Goal: Information Seeking & Learning: Learn about a topic

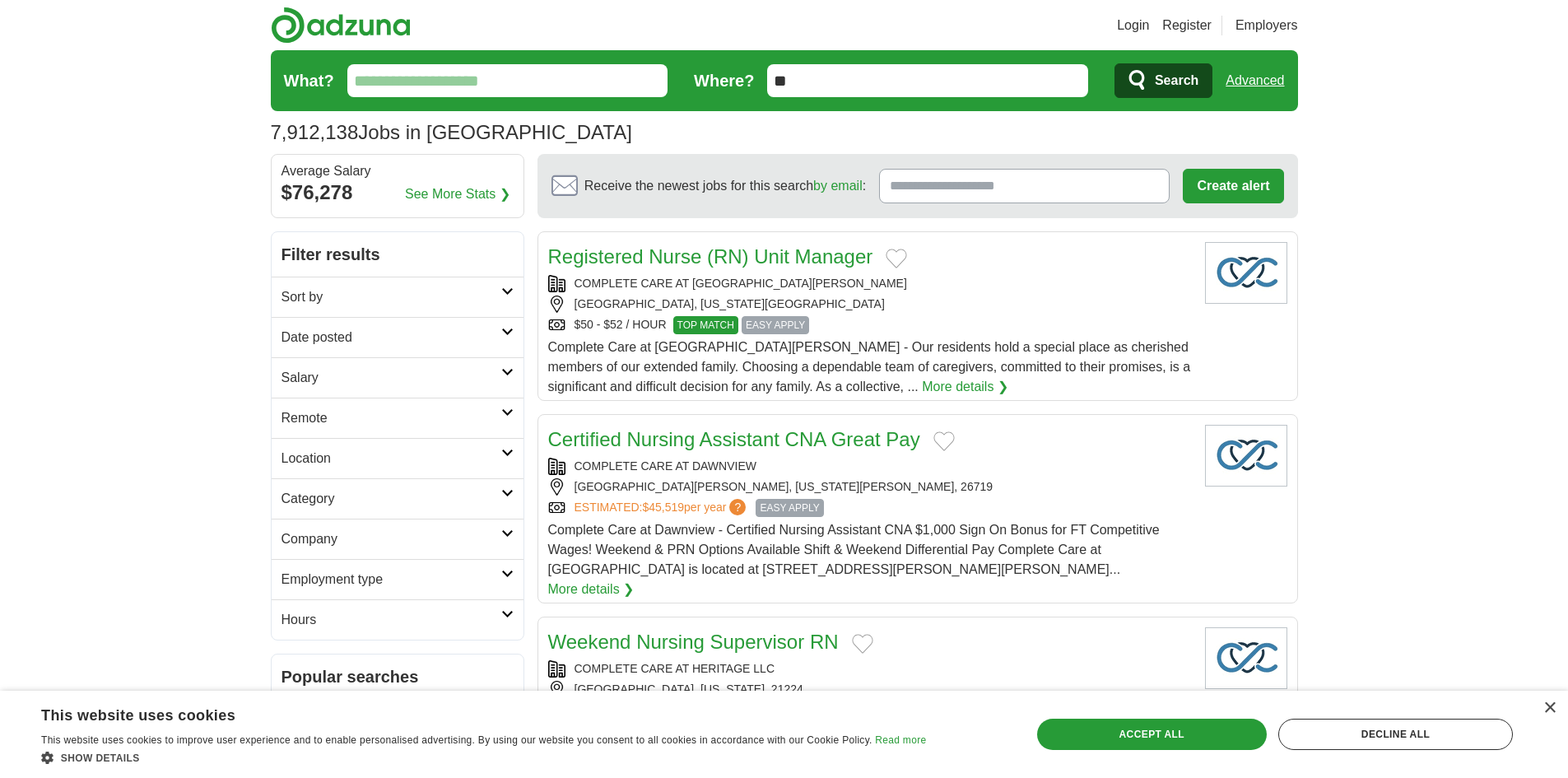
click at [502, 291] on icon at bounding box center [508, 291] width 13 height 8
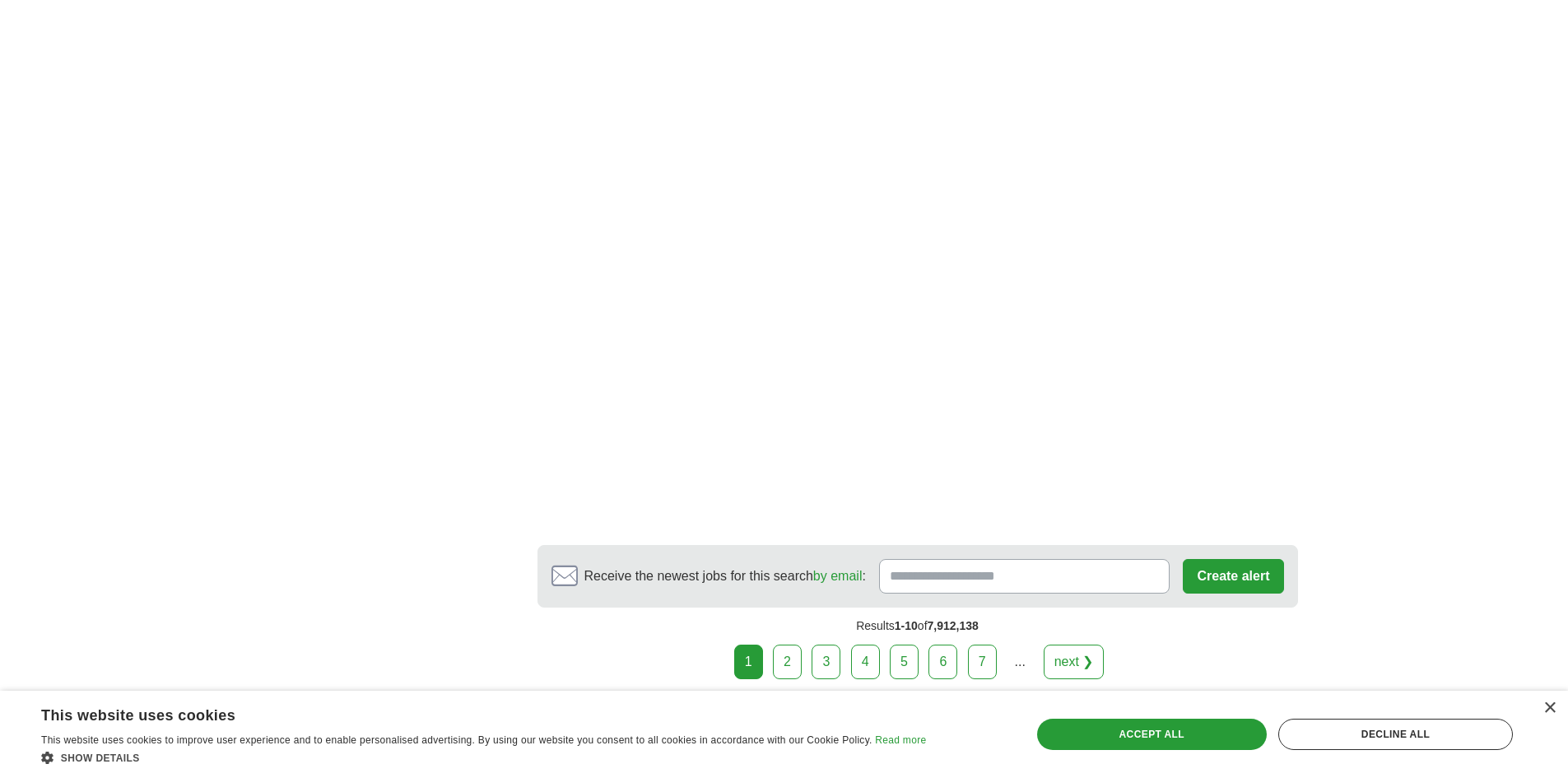
scroll to position [2718, 0]
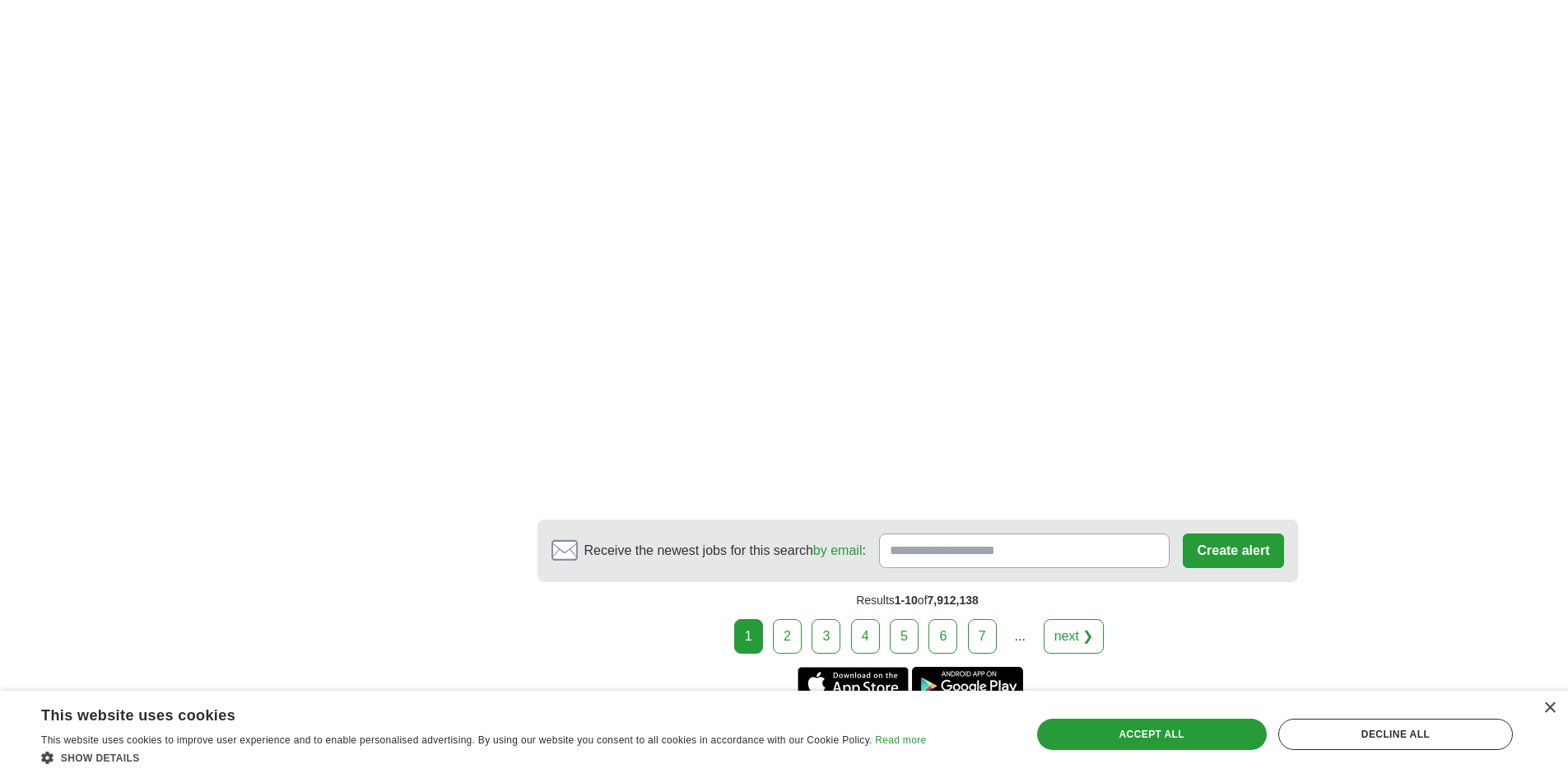
click at [800, 619] on link "2" at bounding box center [787, 636] width 29 height 34
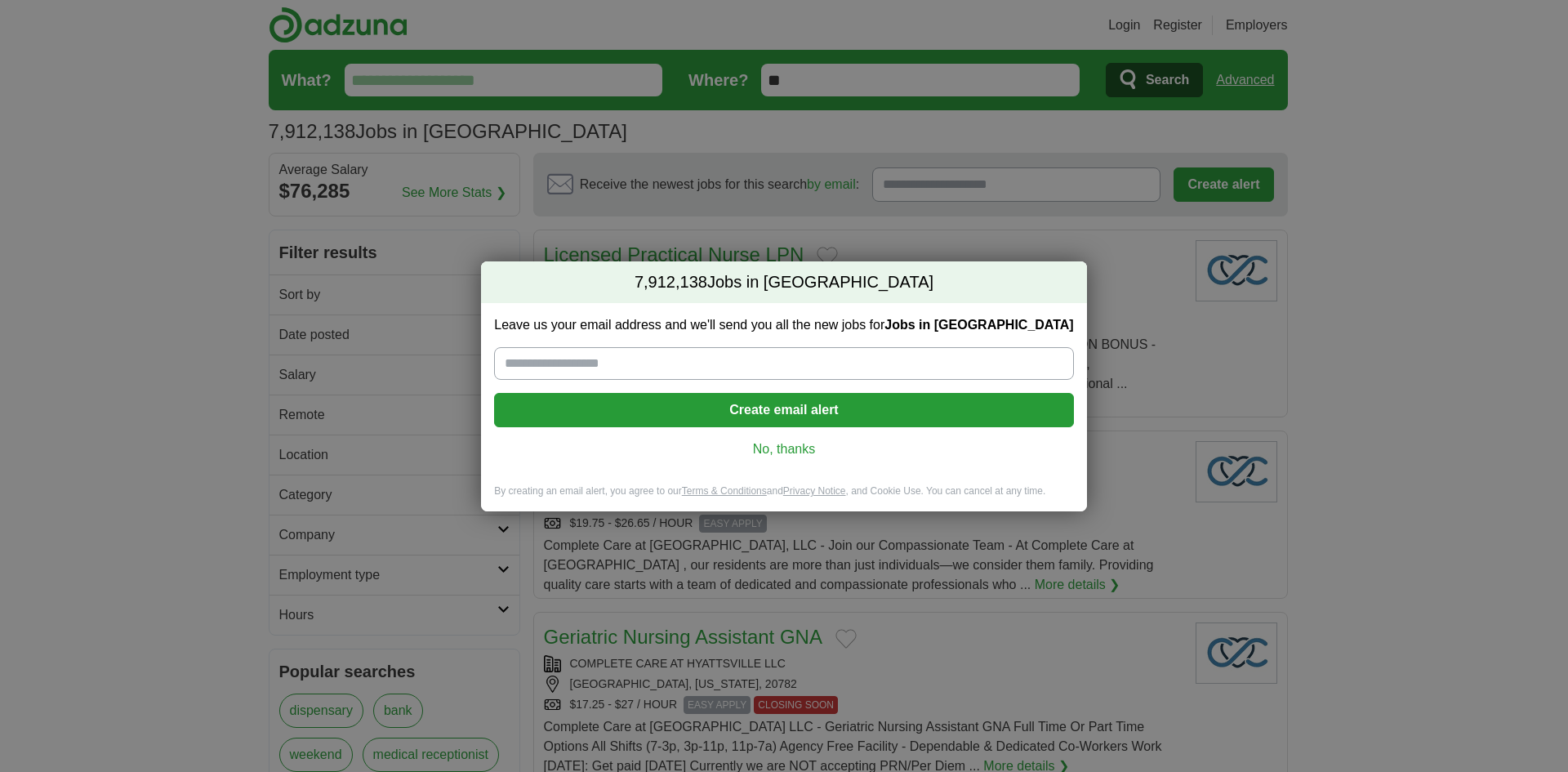
click at [775, 449] on link "No, thanks" at bounding box center [783, 450] width 553 height 18
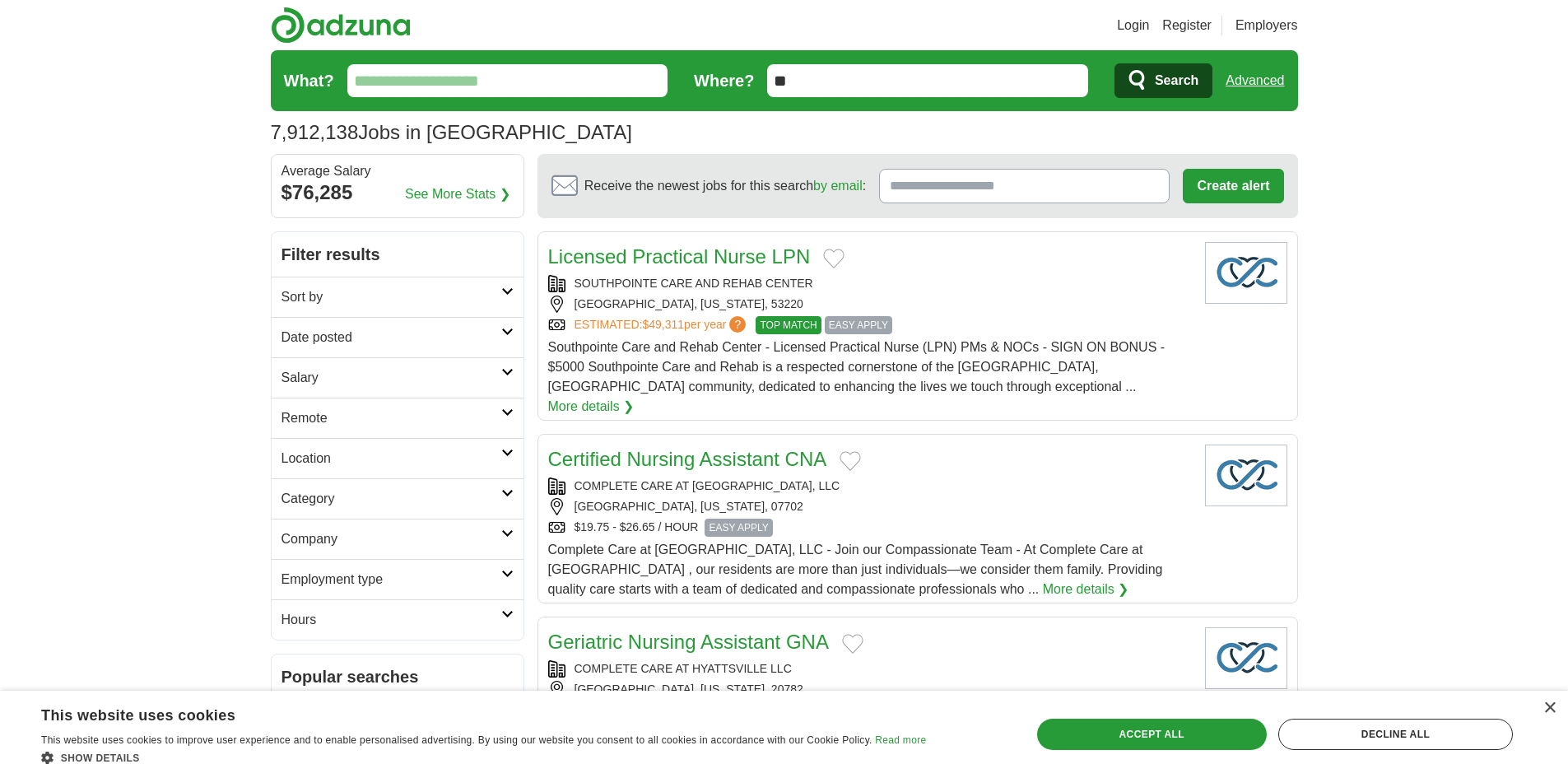
click at [852, 84] on input "**" at bounding box center [927, 81] width 321 height 33
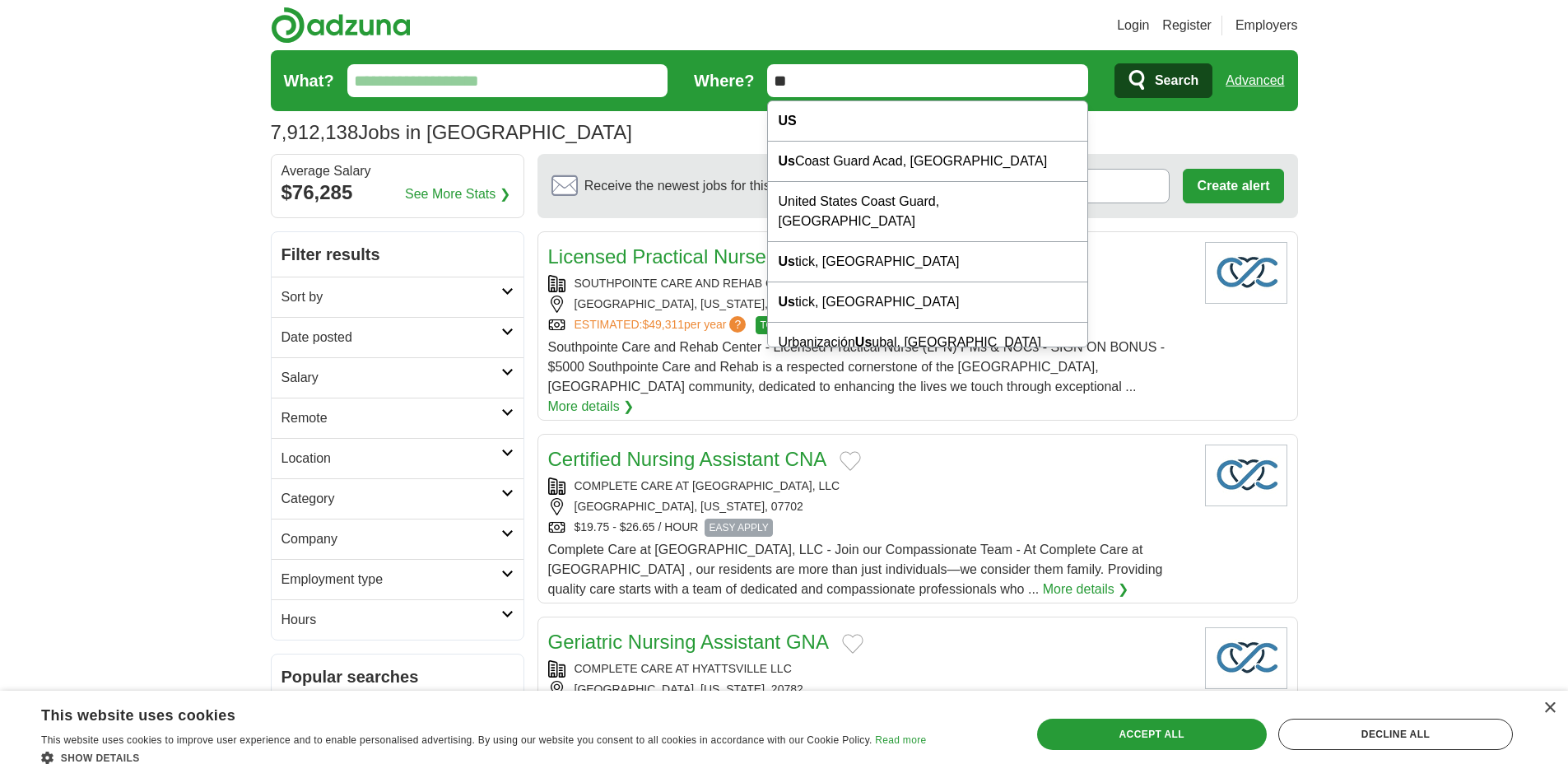
type input "*"
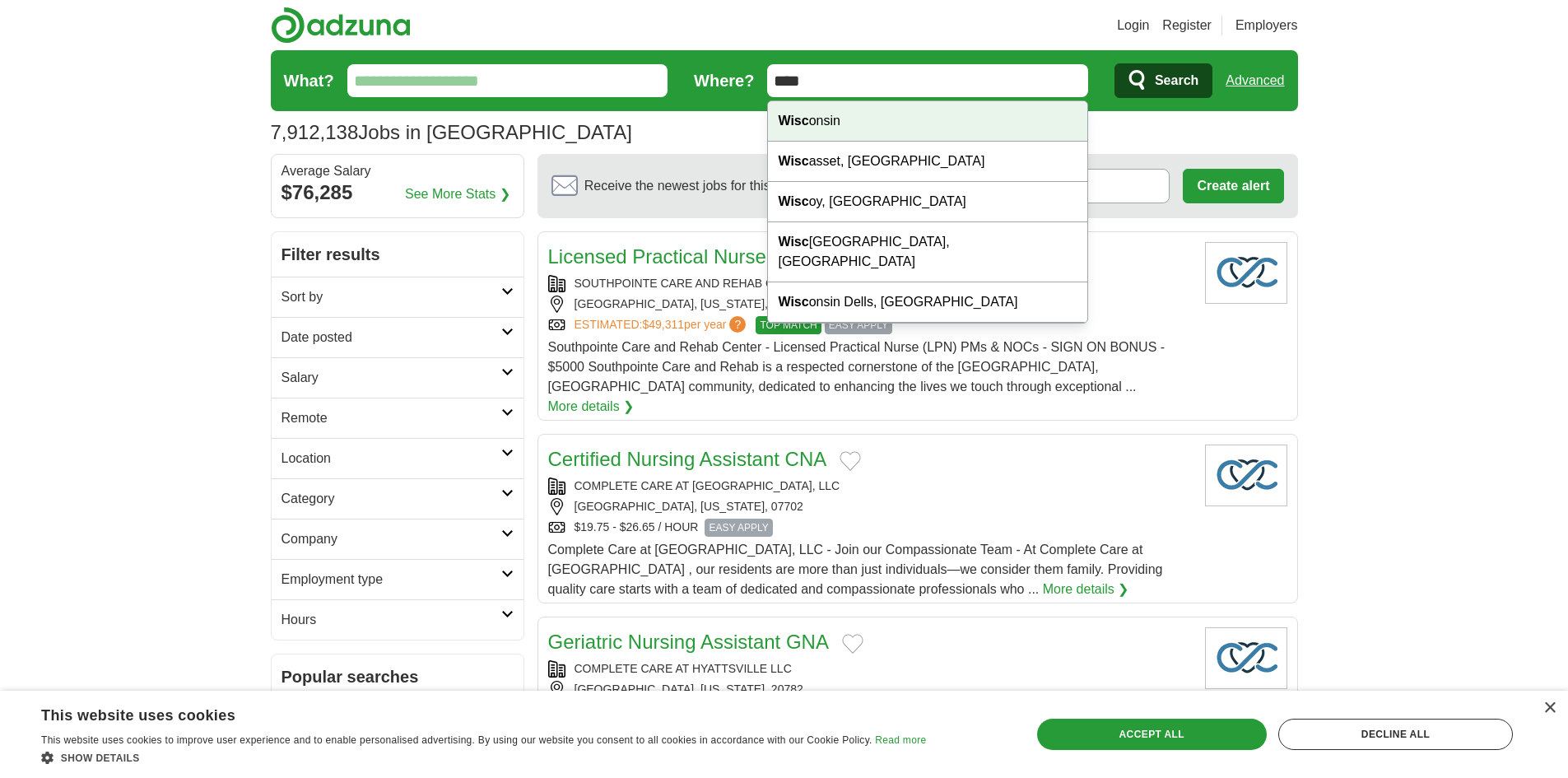
click at [813, 131] on div "Wisc onsin" at bounding box center [927, 122] width 320 height 40
type input "*********"
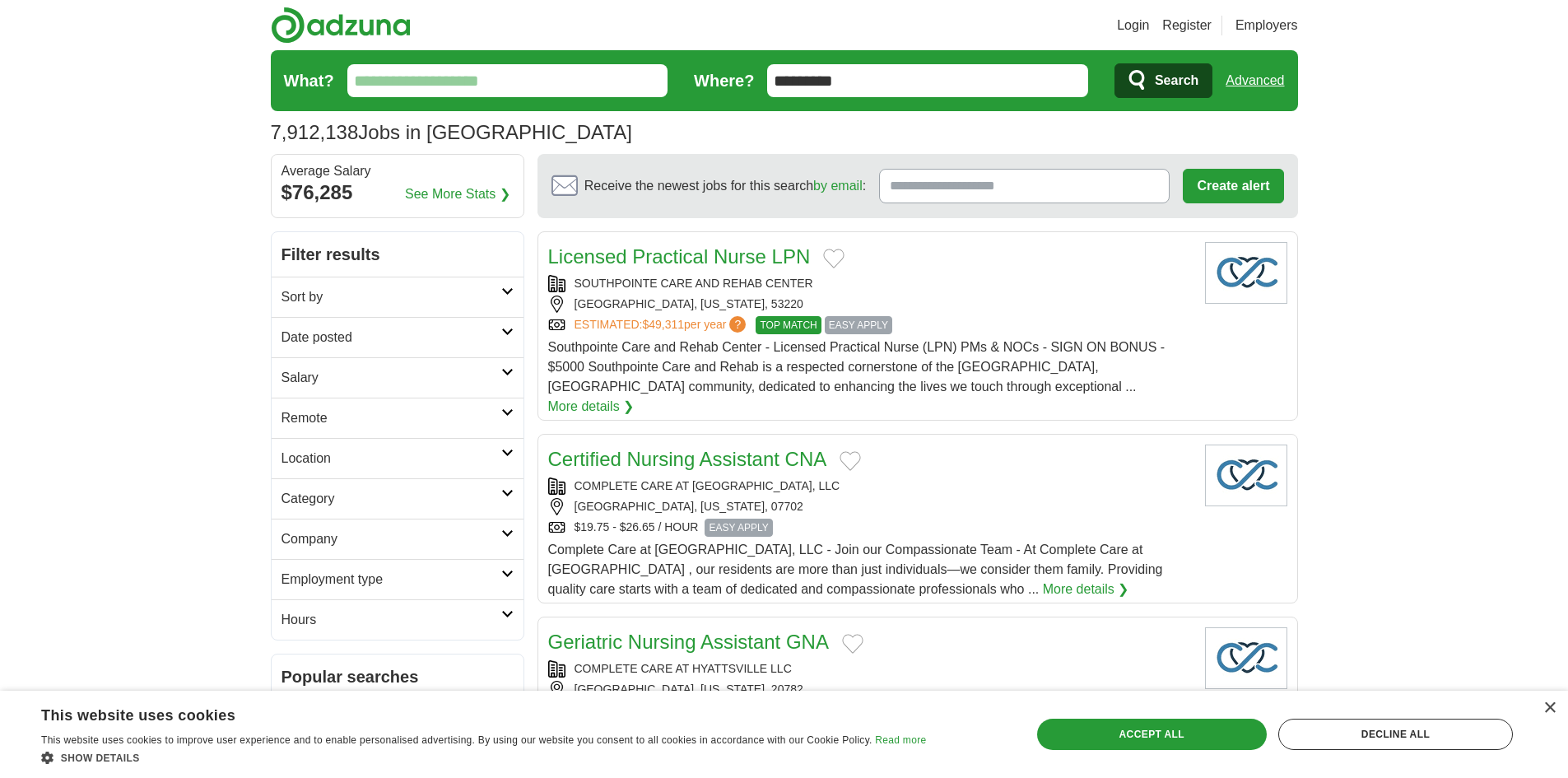
click at [1170, 84] on span "Search" at bounding box center [1177, 81] width 44 height 33
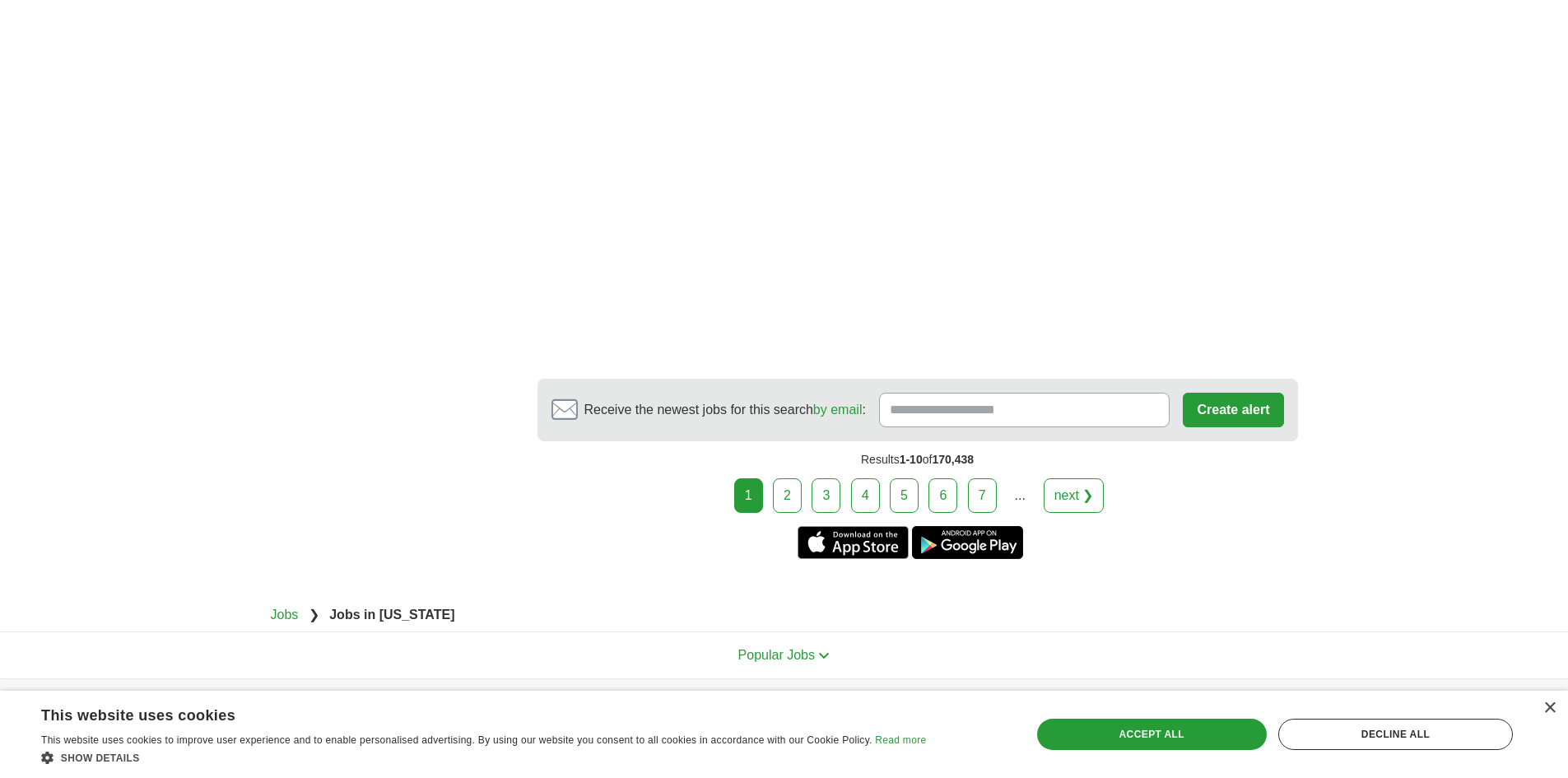
scroll to position [2814, 0]
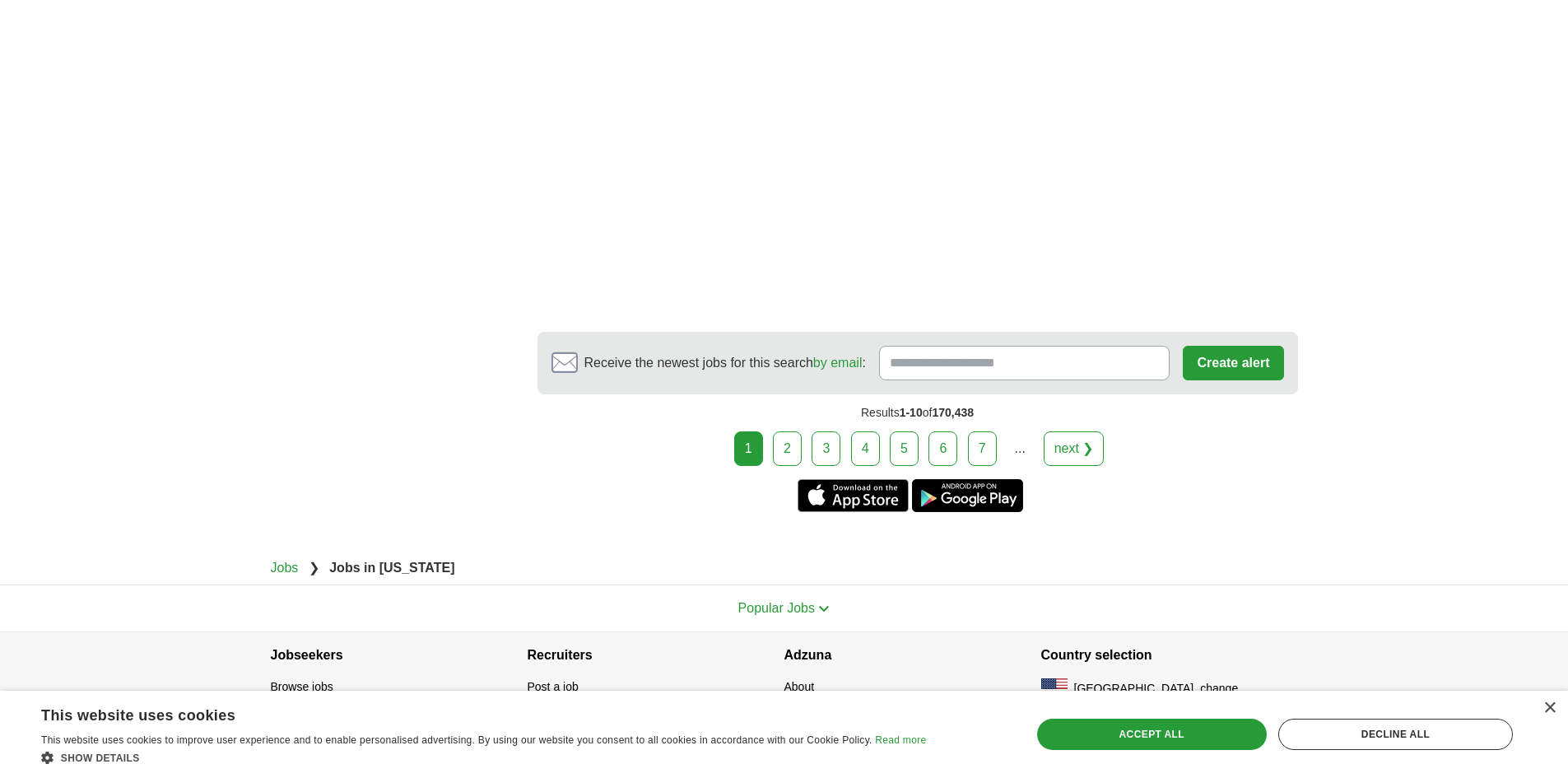
click at [798, 431] on link "2" at bounding box center [787, 448] width 29 height 34
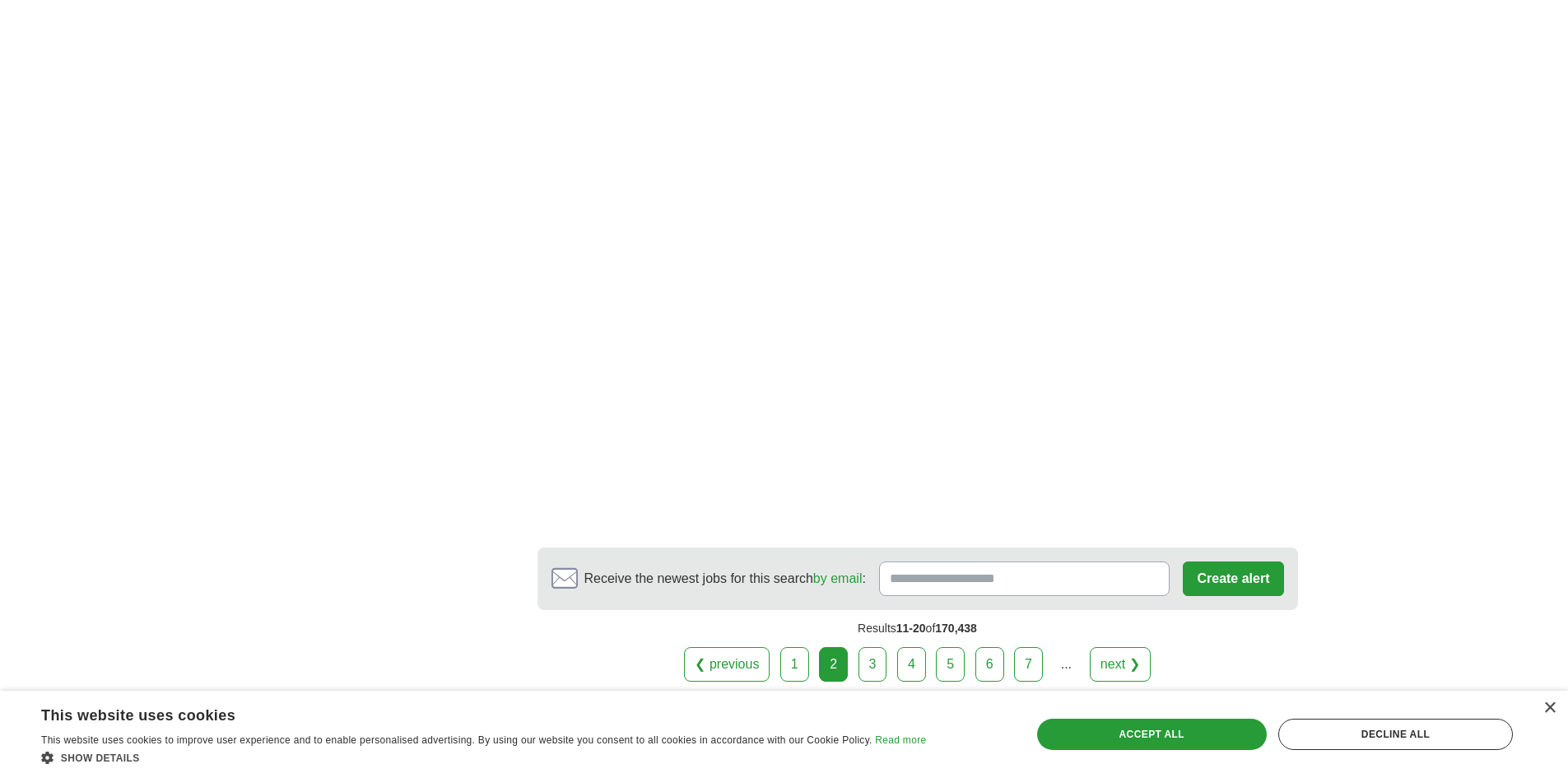
scroll to position [2552, 0]
click at [868, 664] on link "3" at bounding box center [873, 662] width 29 height 34
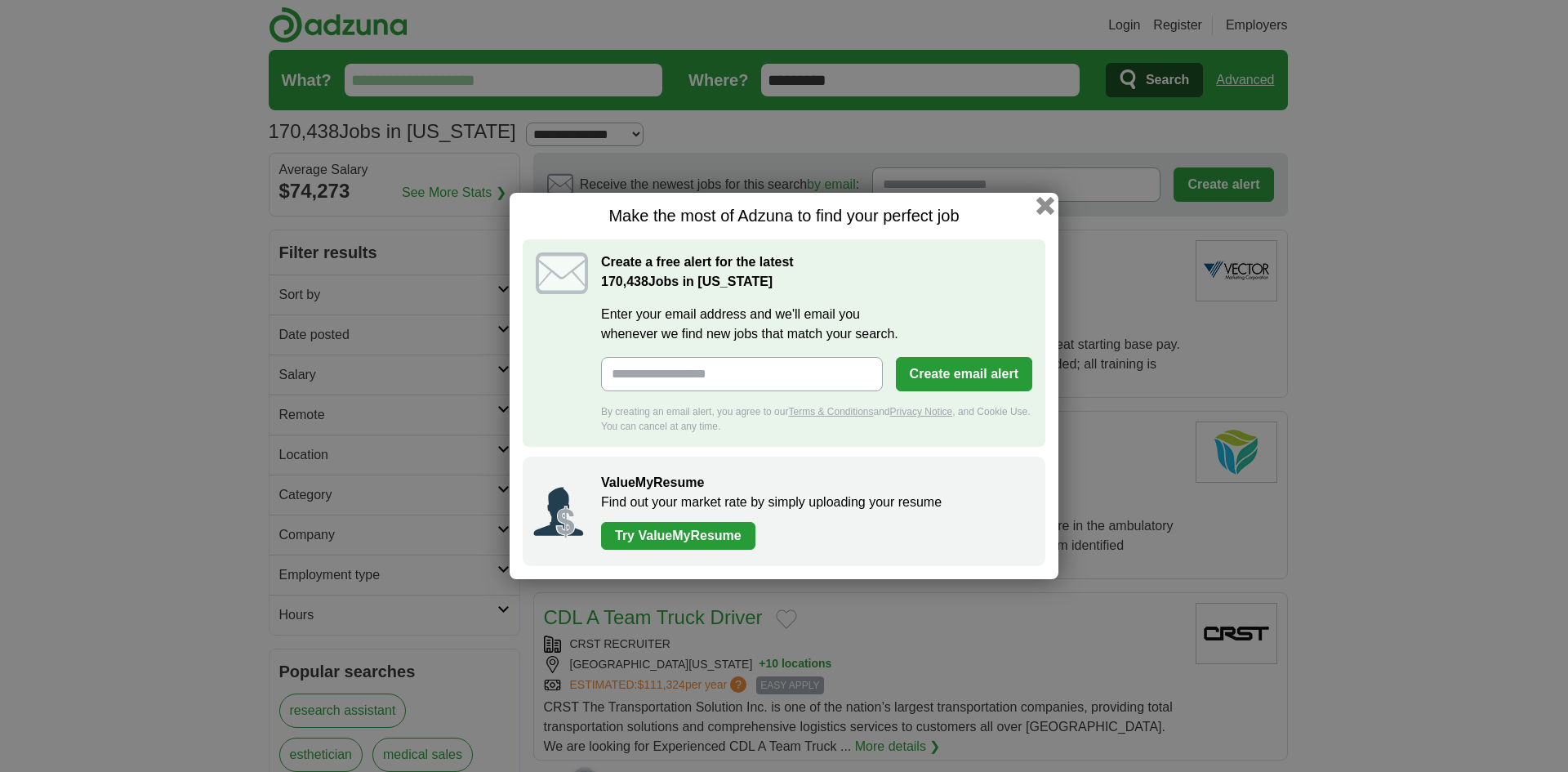
click at [1045, 203] on button "button" at bounding box center [1045, 206] width 18 height 18
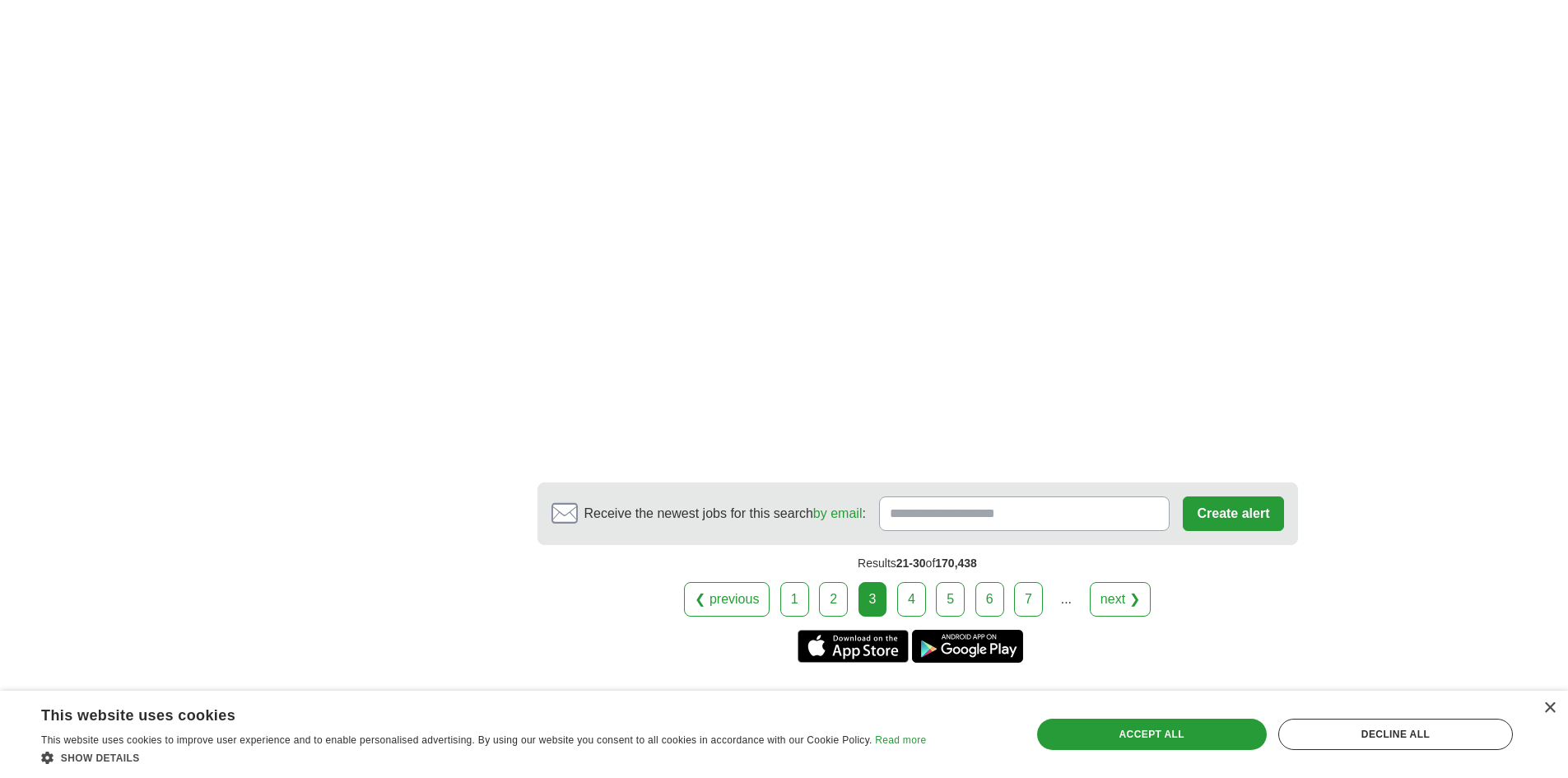
scroll to position [2635, 0]
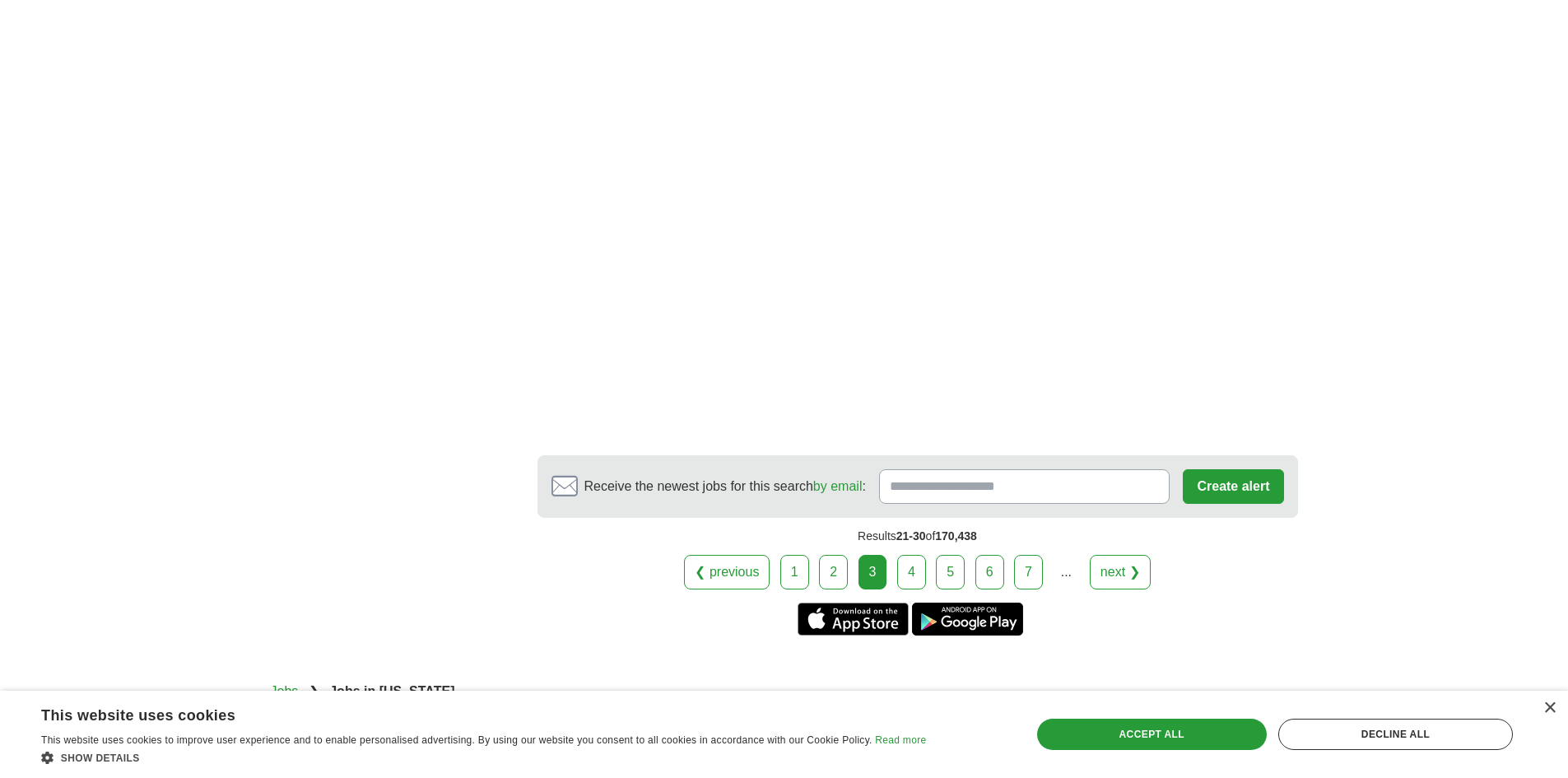
click at [908, 574] on link "4" at bounding box center [911, 572] width 29 height 34
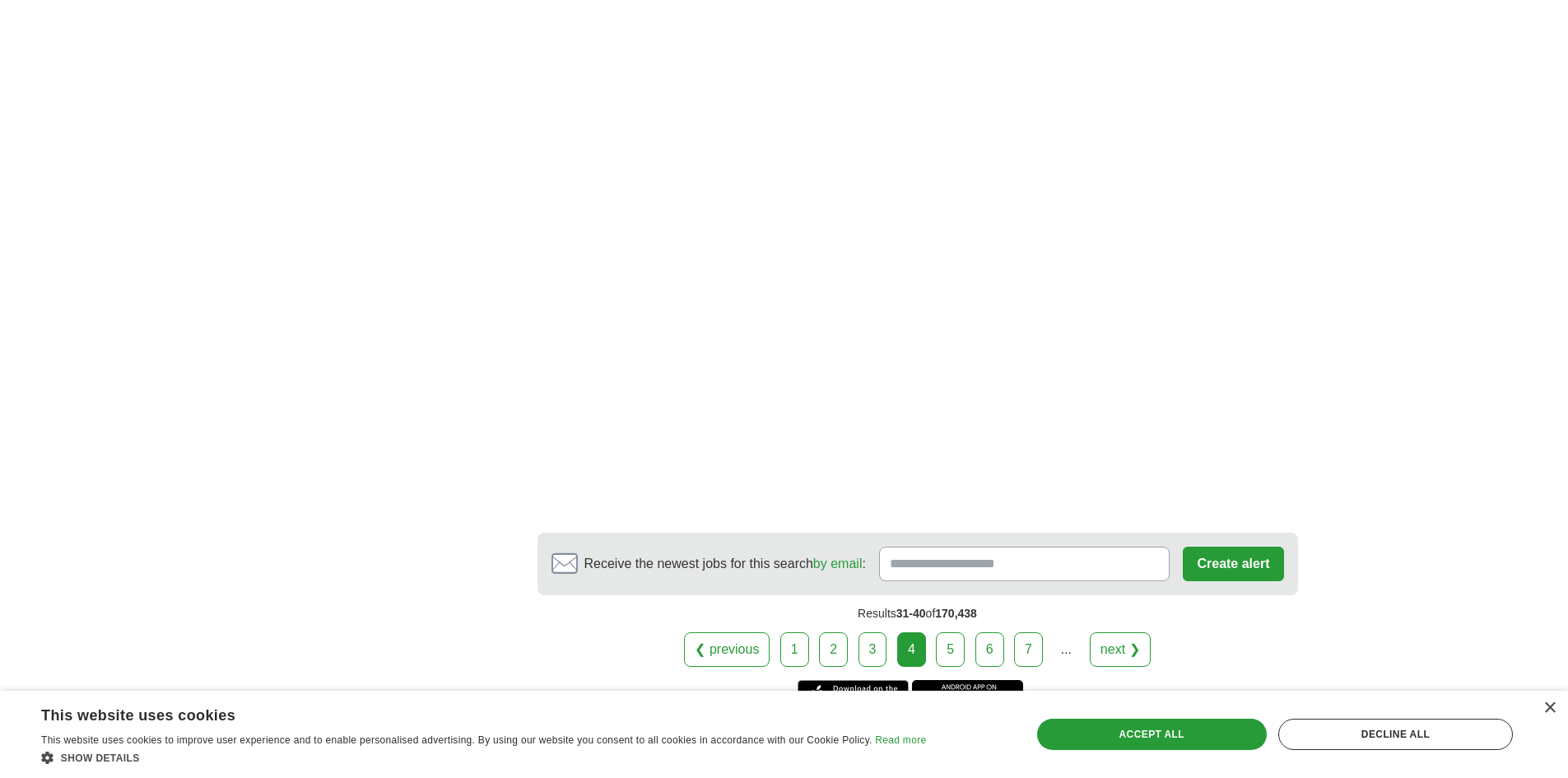
scroll to position [2635, 0]
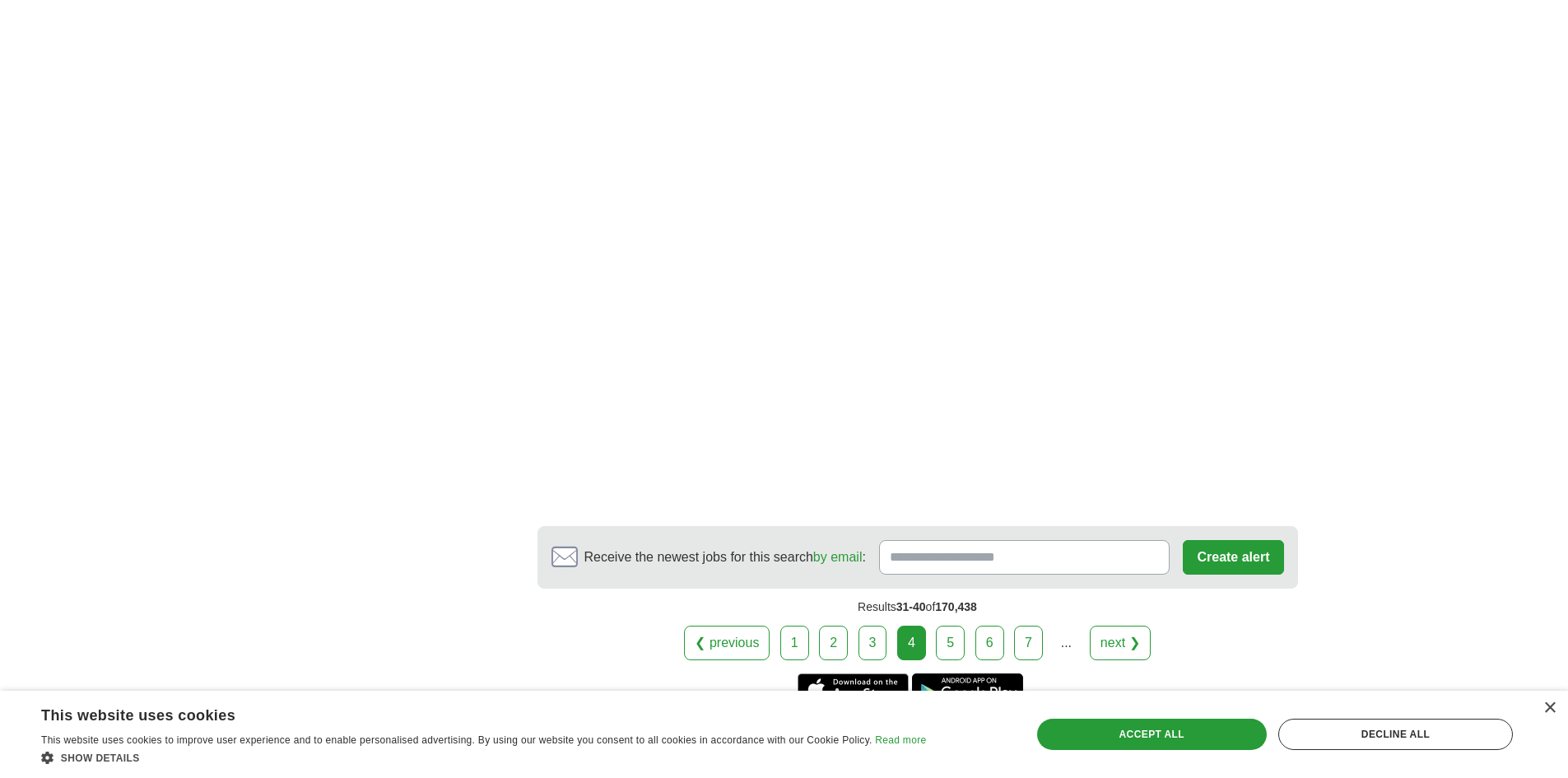
click at [950, 642] on link "5" at bounding box center [951, 643] width 29 height 34
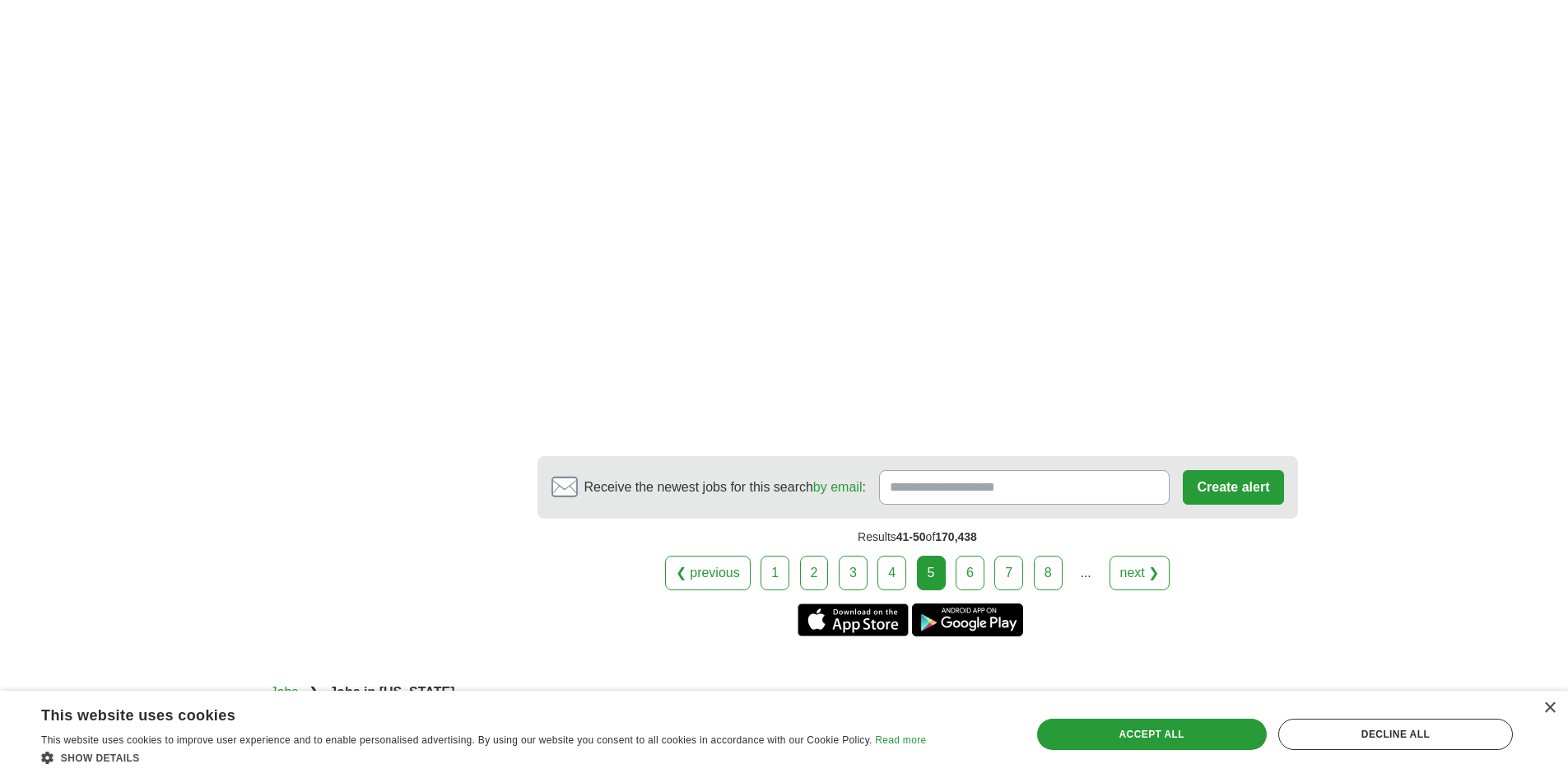
scroll to position [2718, 0]
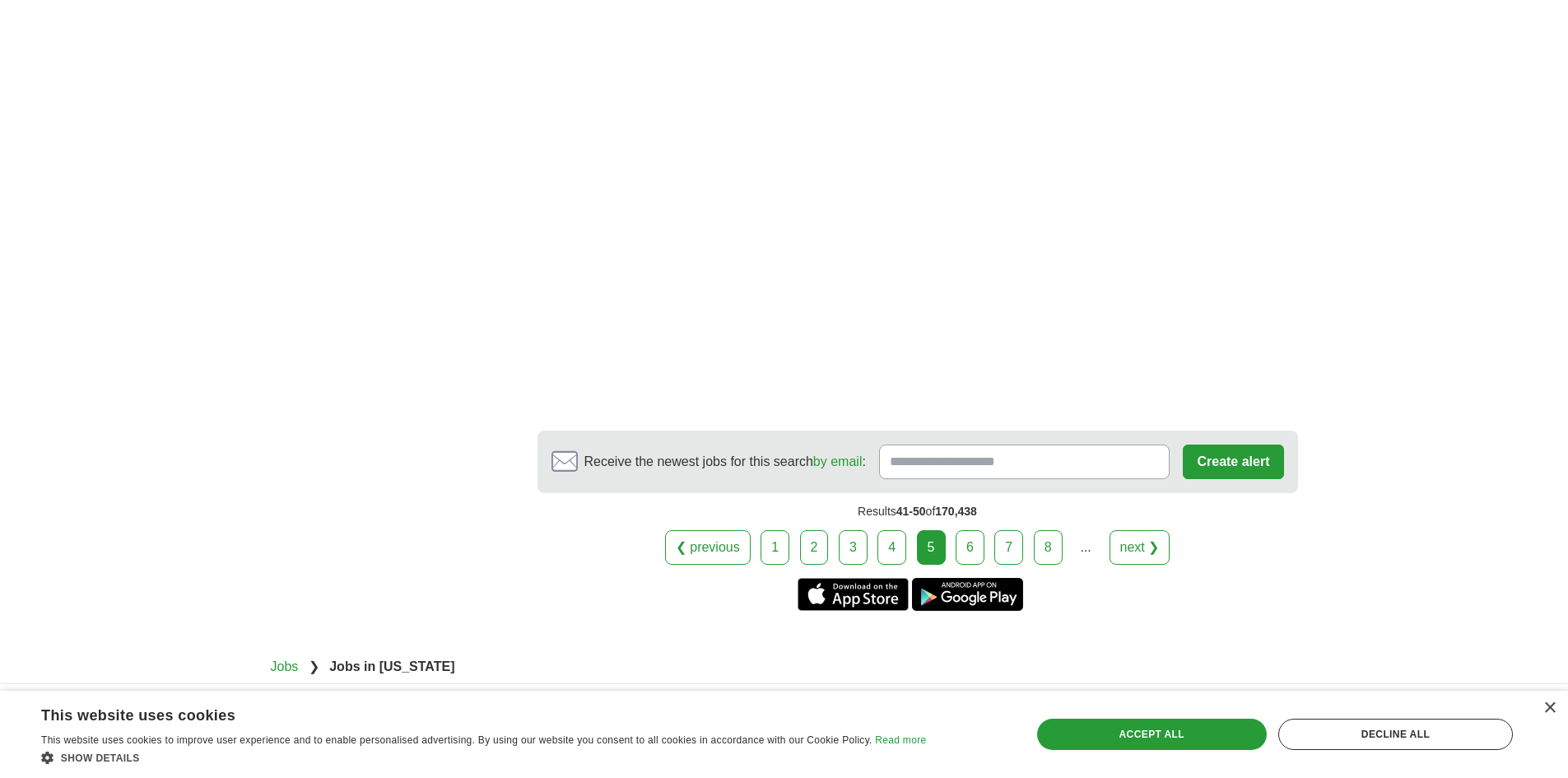
click at [972, 556] on link "6" at bounding box center [970, 547] width 29 height 34
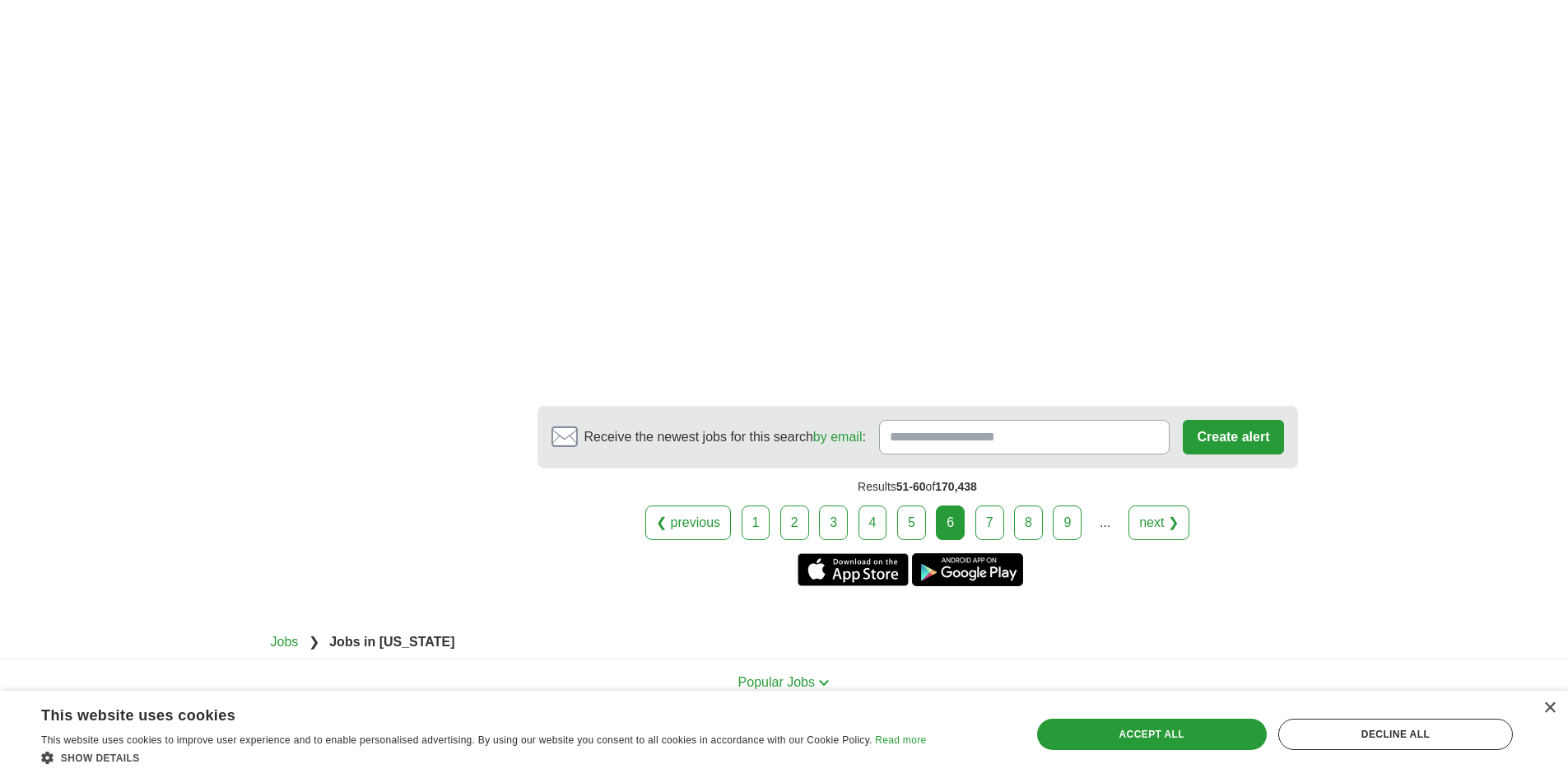
scroll to position [2964, 0]
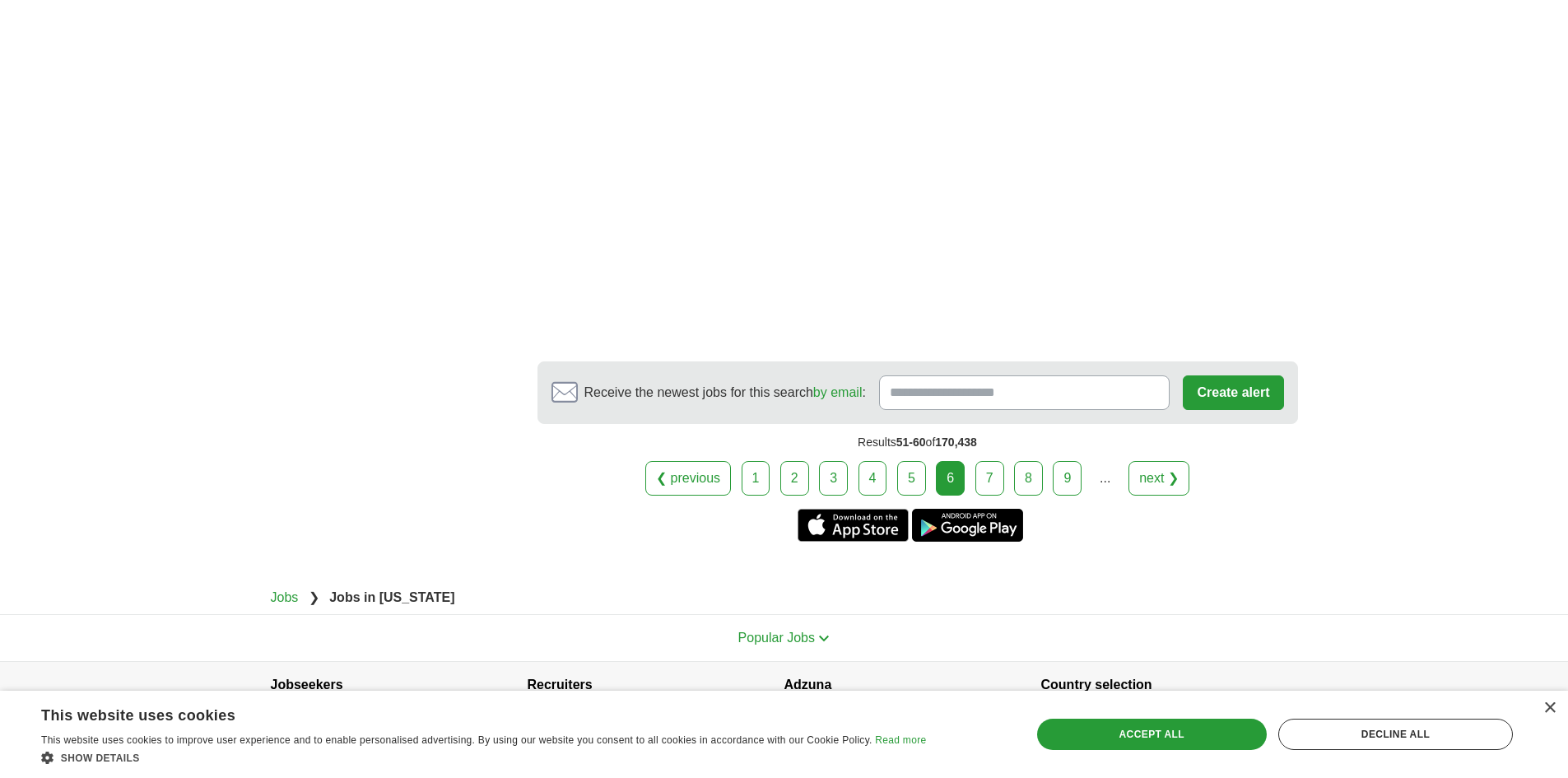
click at [991, 464] on link "7" at bounding box center [990, 478] width 29 height 34
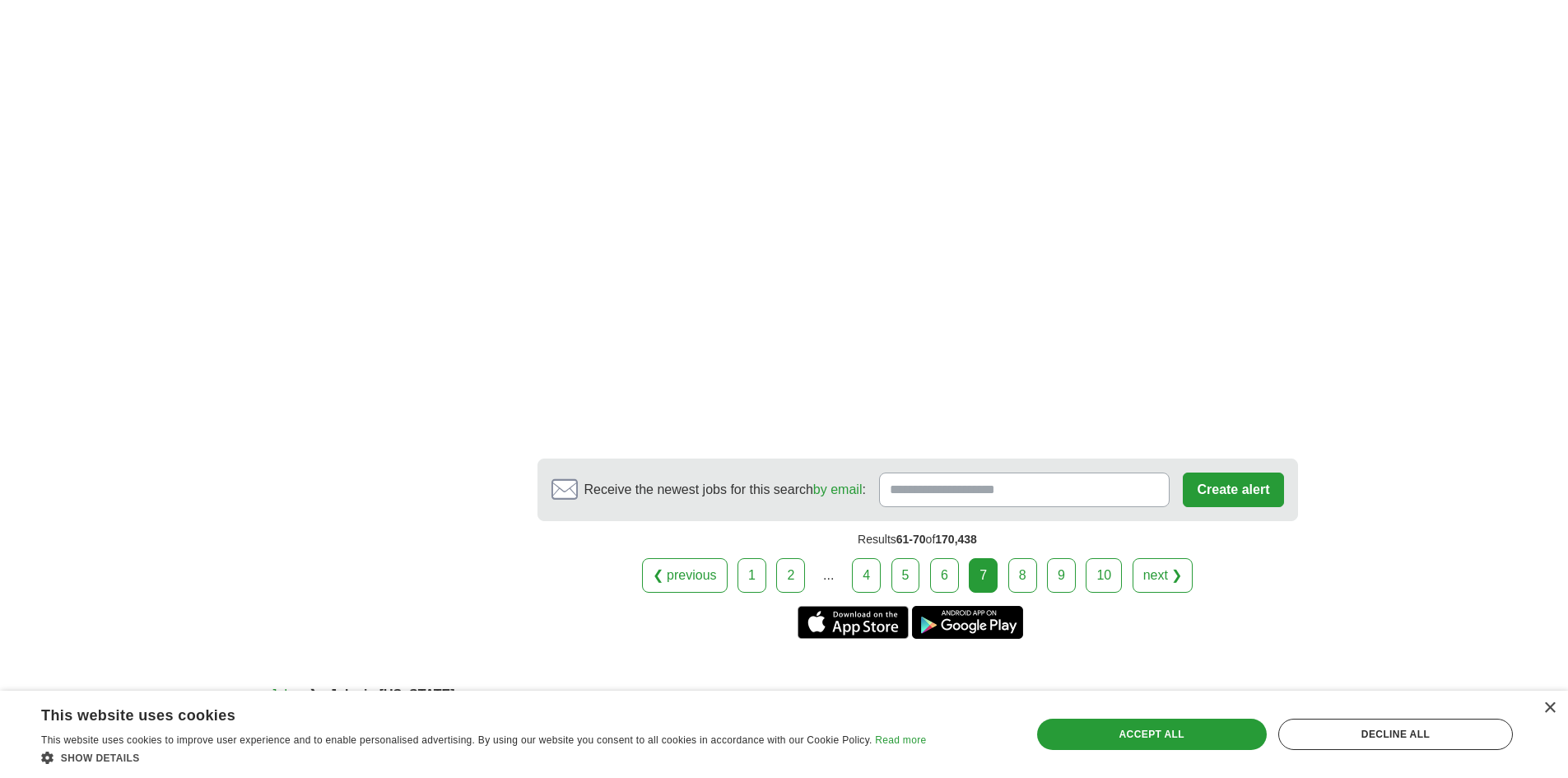
scroll to position [2635, 0]
click at [1025, 556] on link "8" at bounding box center [1023, 573] width 29 height 34
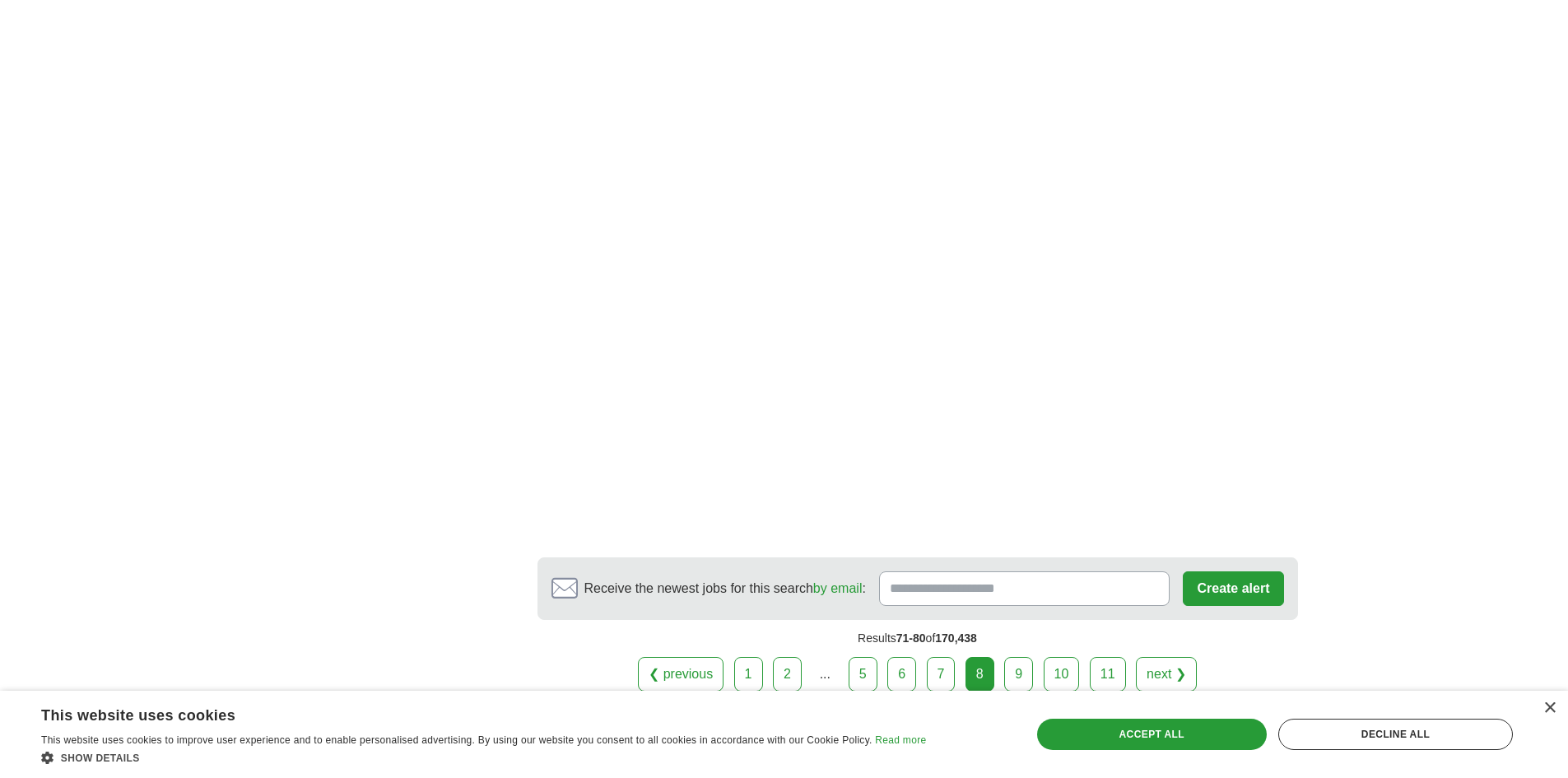
scroll to position [2635, 0]
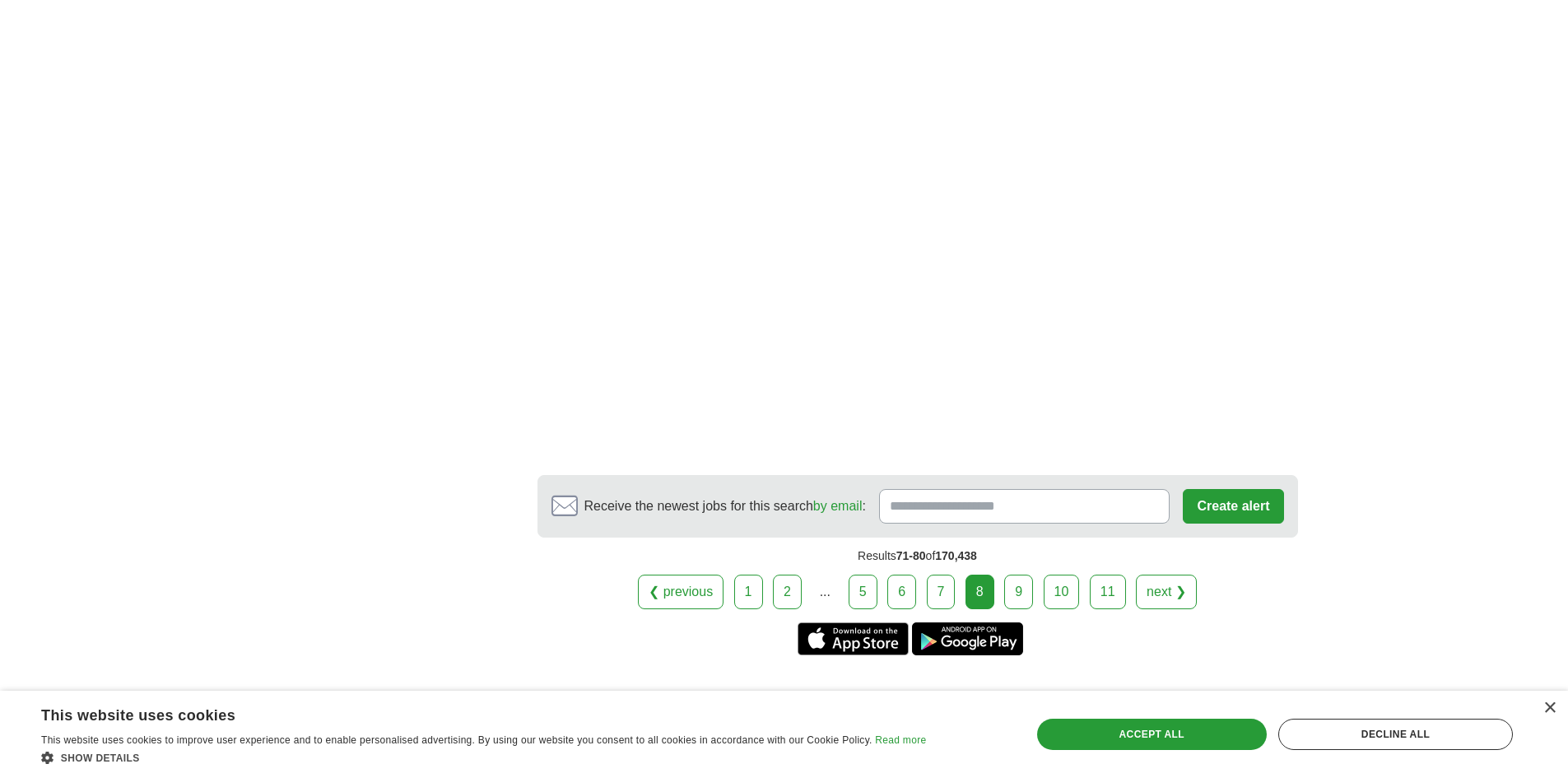
click at [1018, 575] on link "9" at bounding box center [1018, 592] width 29 height 34
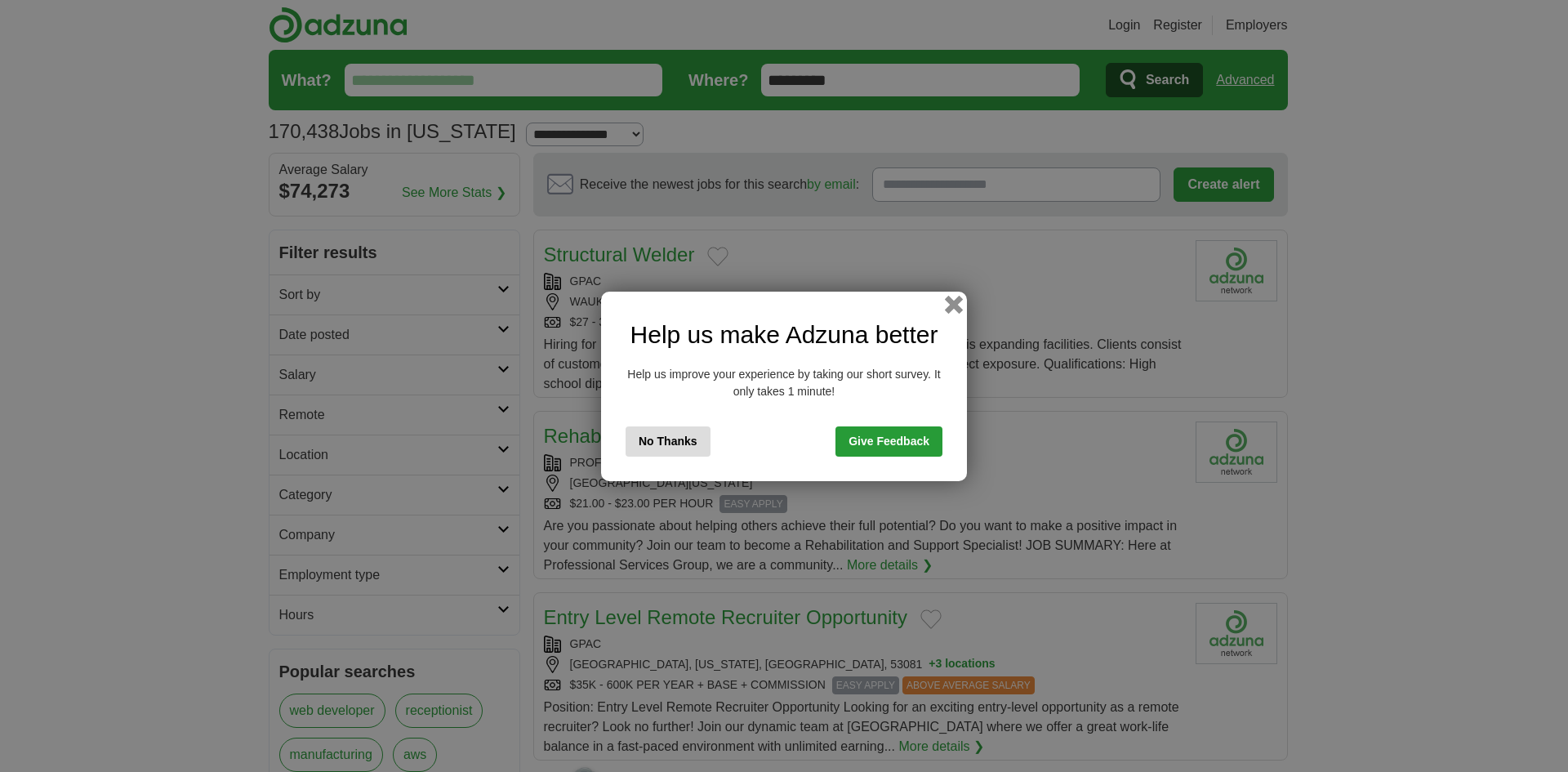
click at [955, 306] on button "button" at bounding box center [954, 304] width 18 height 18
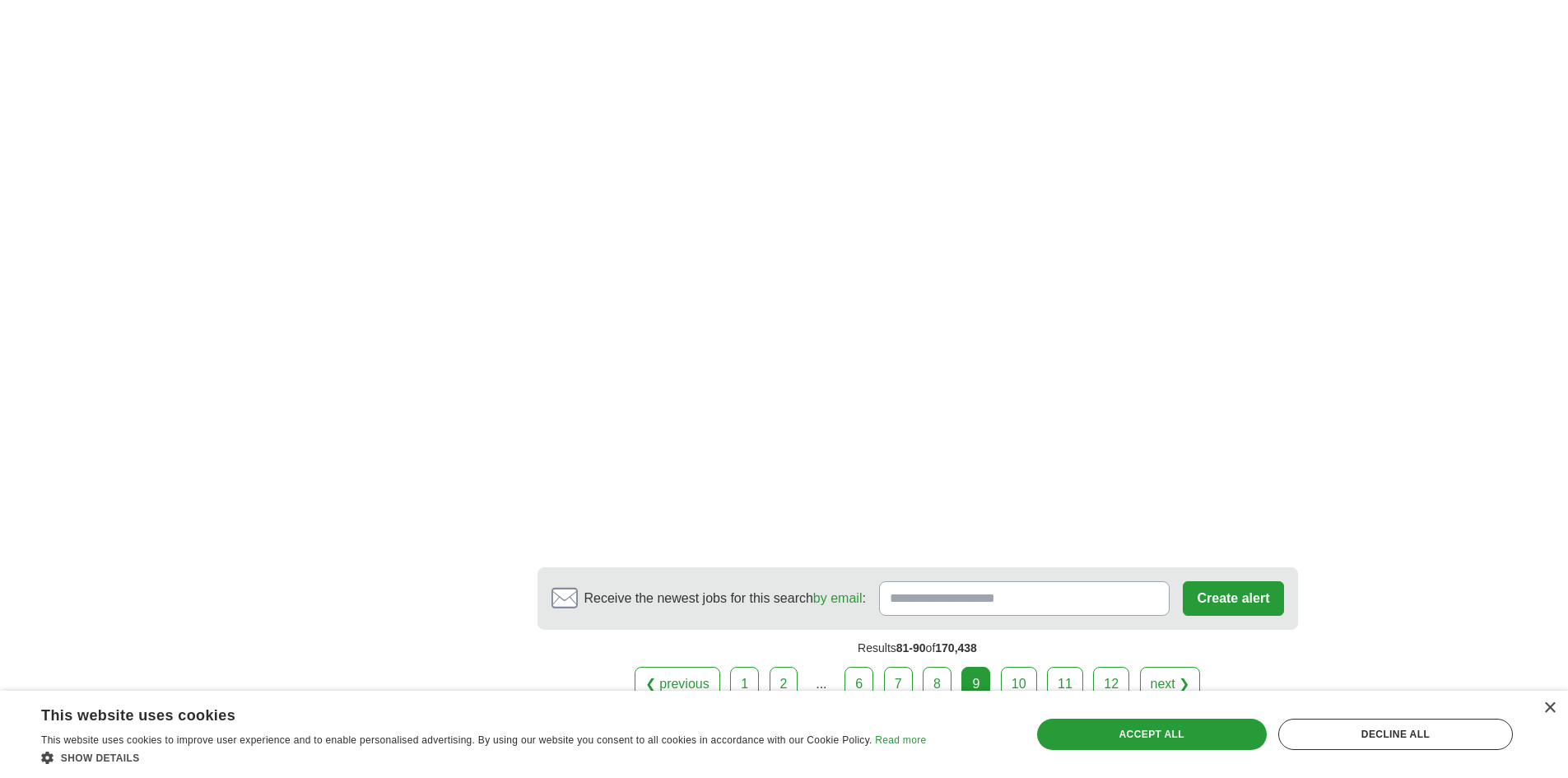
scroll to position [2718, 0]
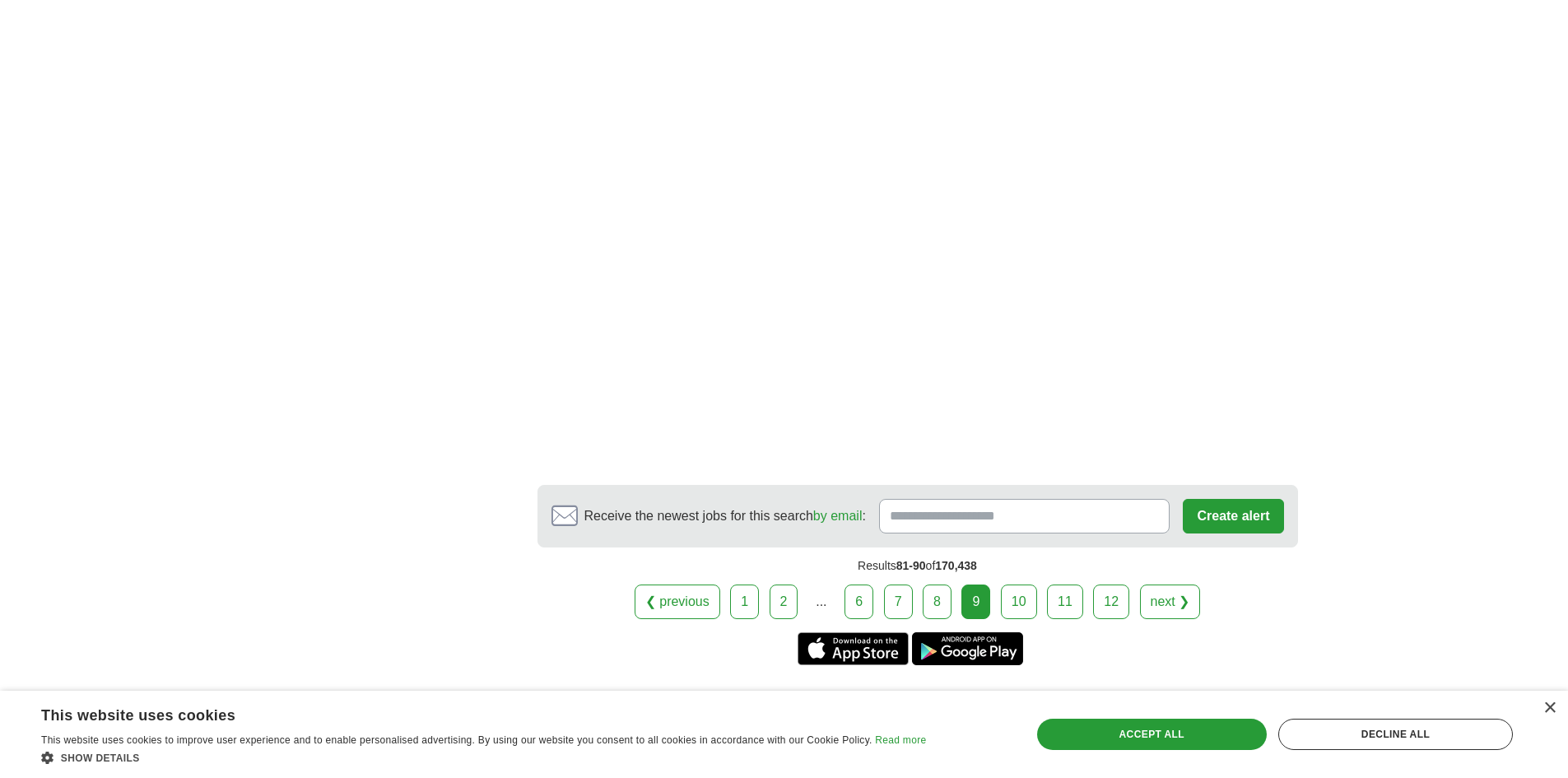
click at [1020, 585] on link "10" at bounding box center [1018, 602] width 36 height 34
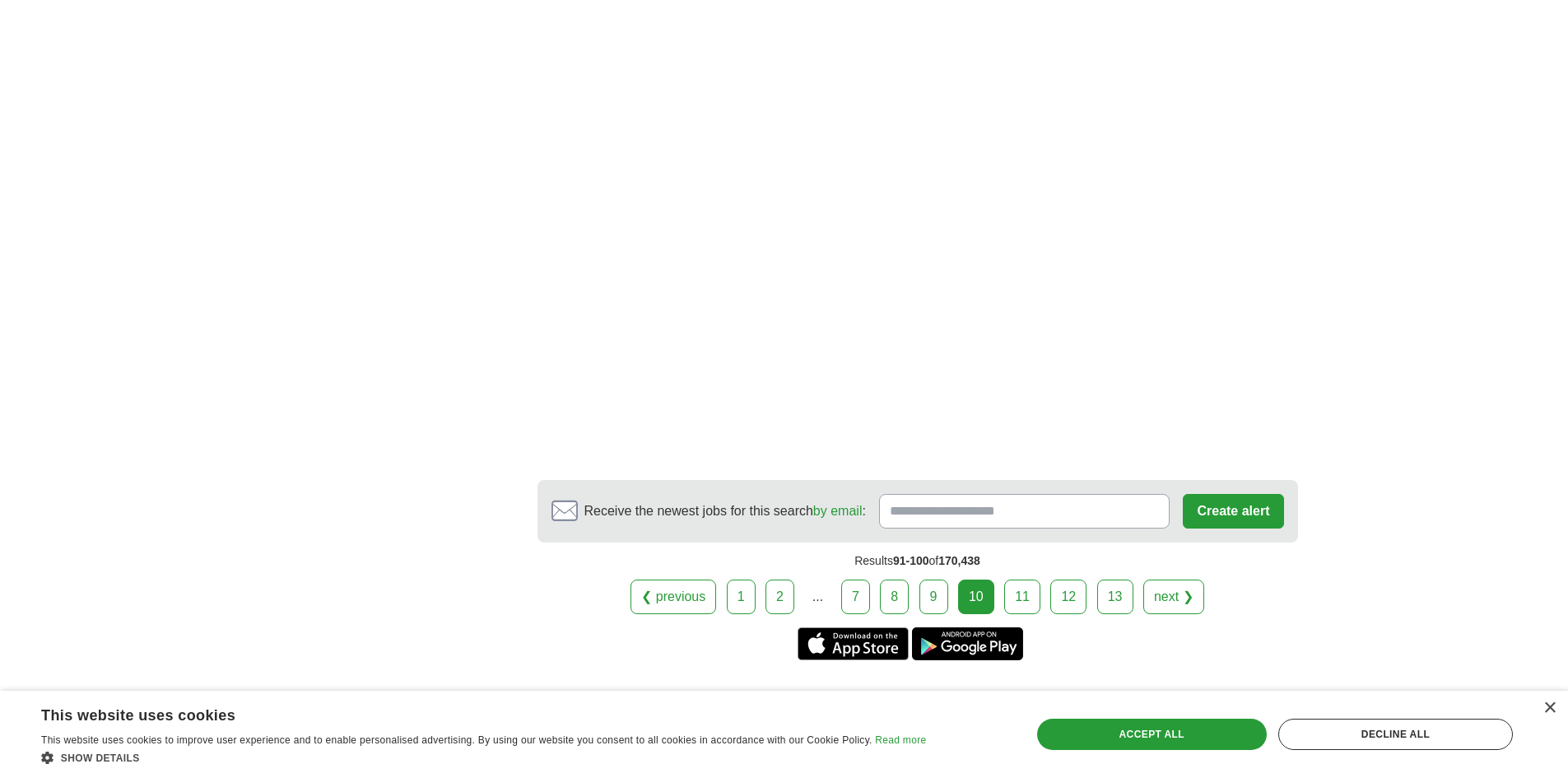
scroll to position [2882, 0]
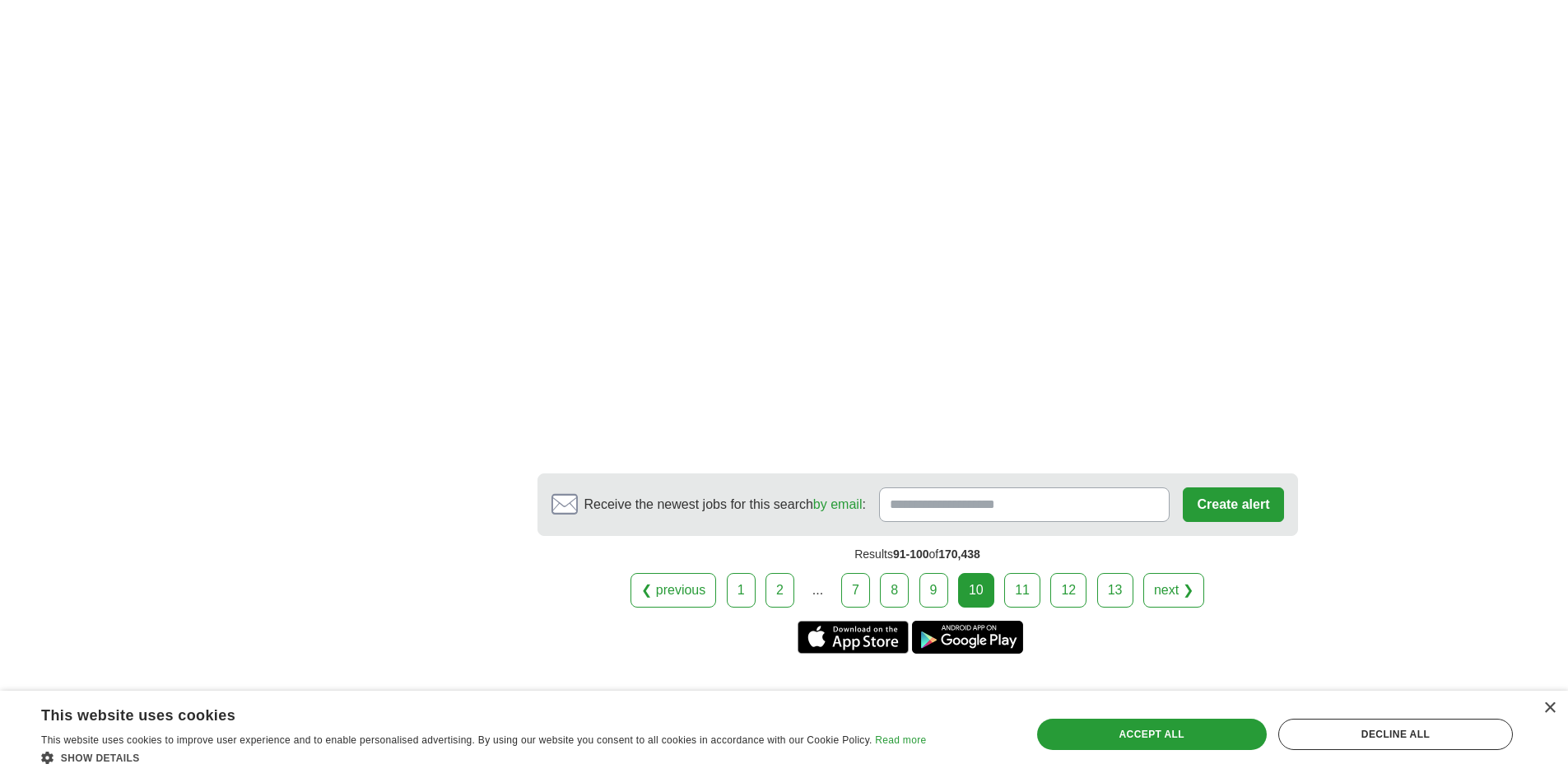
click at [1024, 573] on link "11" at bounding box center [1022, 590] width 36 height 34
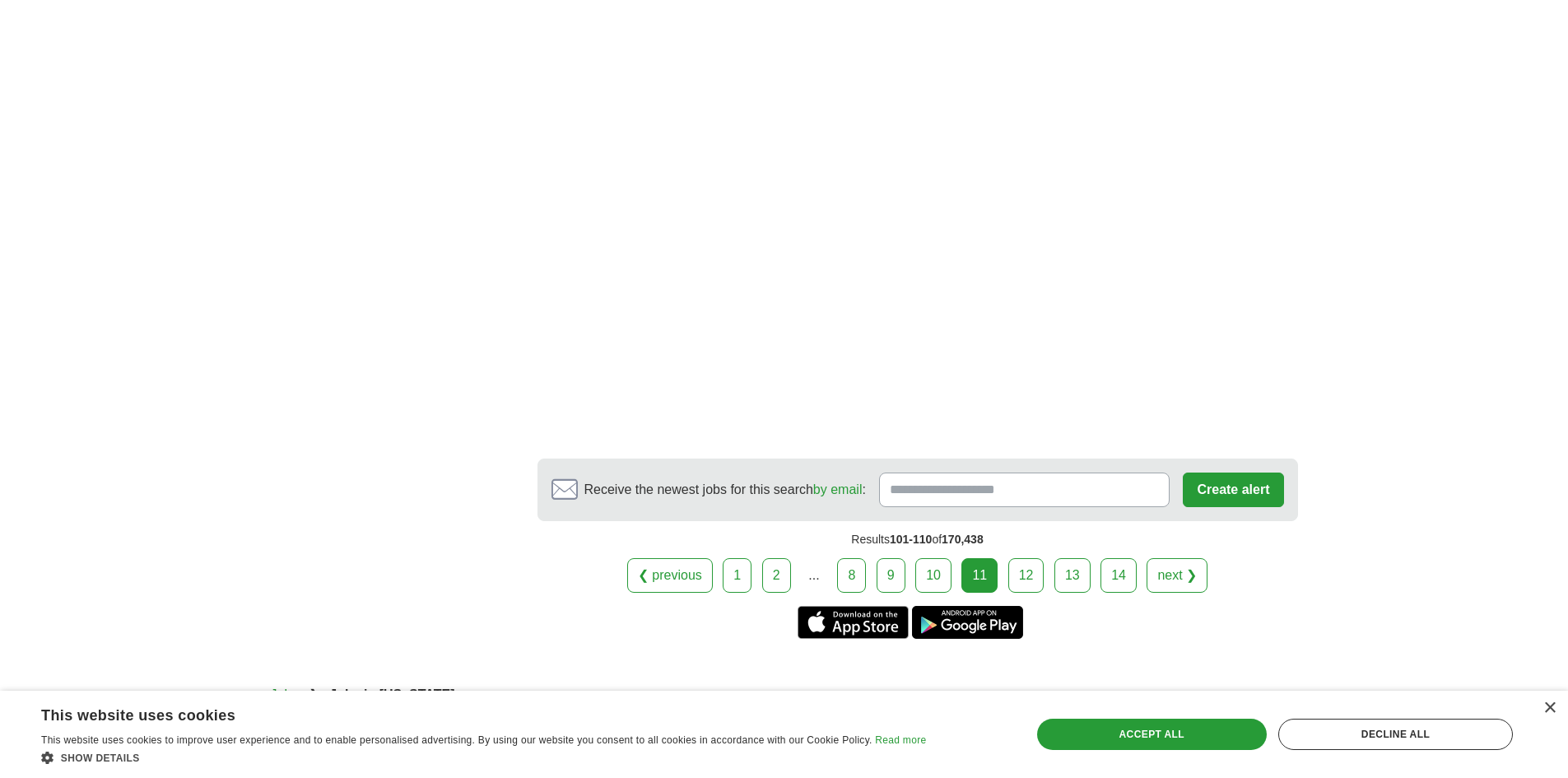
scroll to position [2635, 0]
click at [1026, 556] on link "12" at bounding box center [1026, 573] width 36 height 34
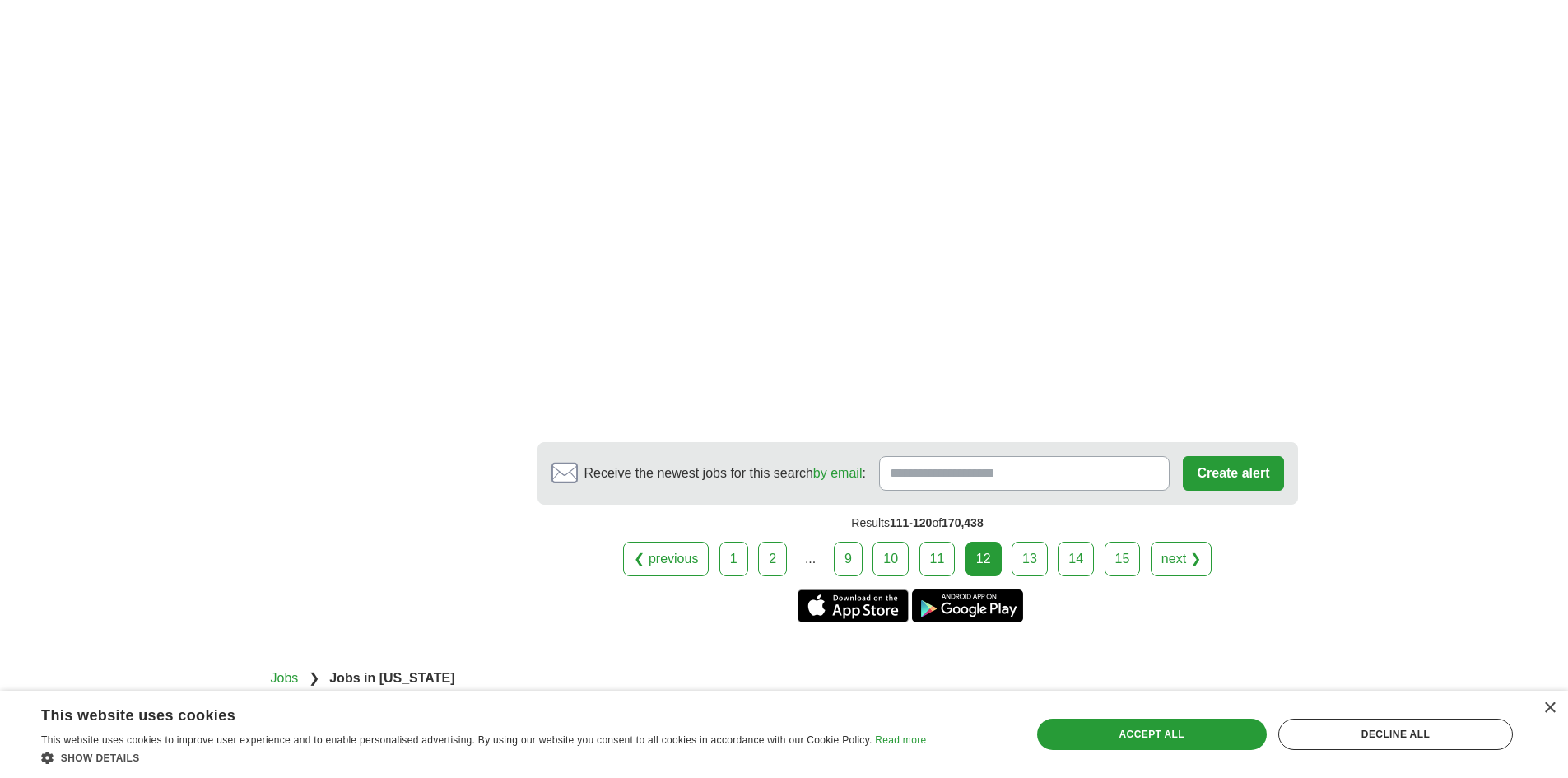
scroll to position [2718, 0]
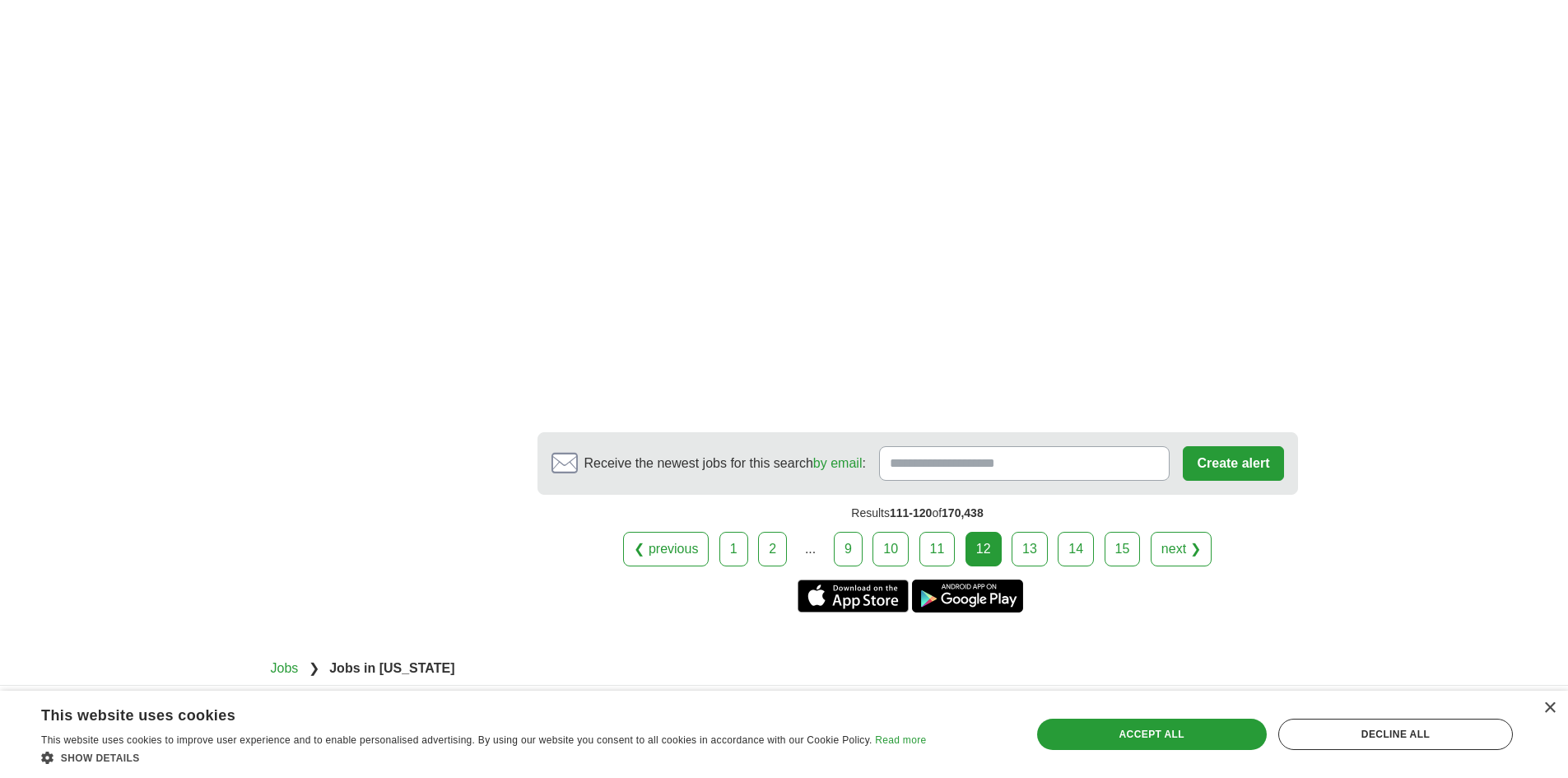
click at [1029, 532] on link "13" at bounding box center [1029, 549] width 36 height 34
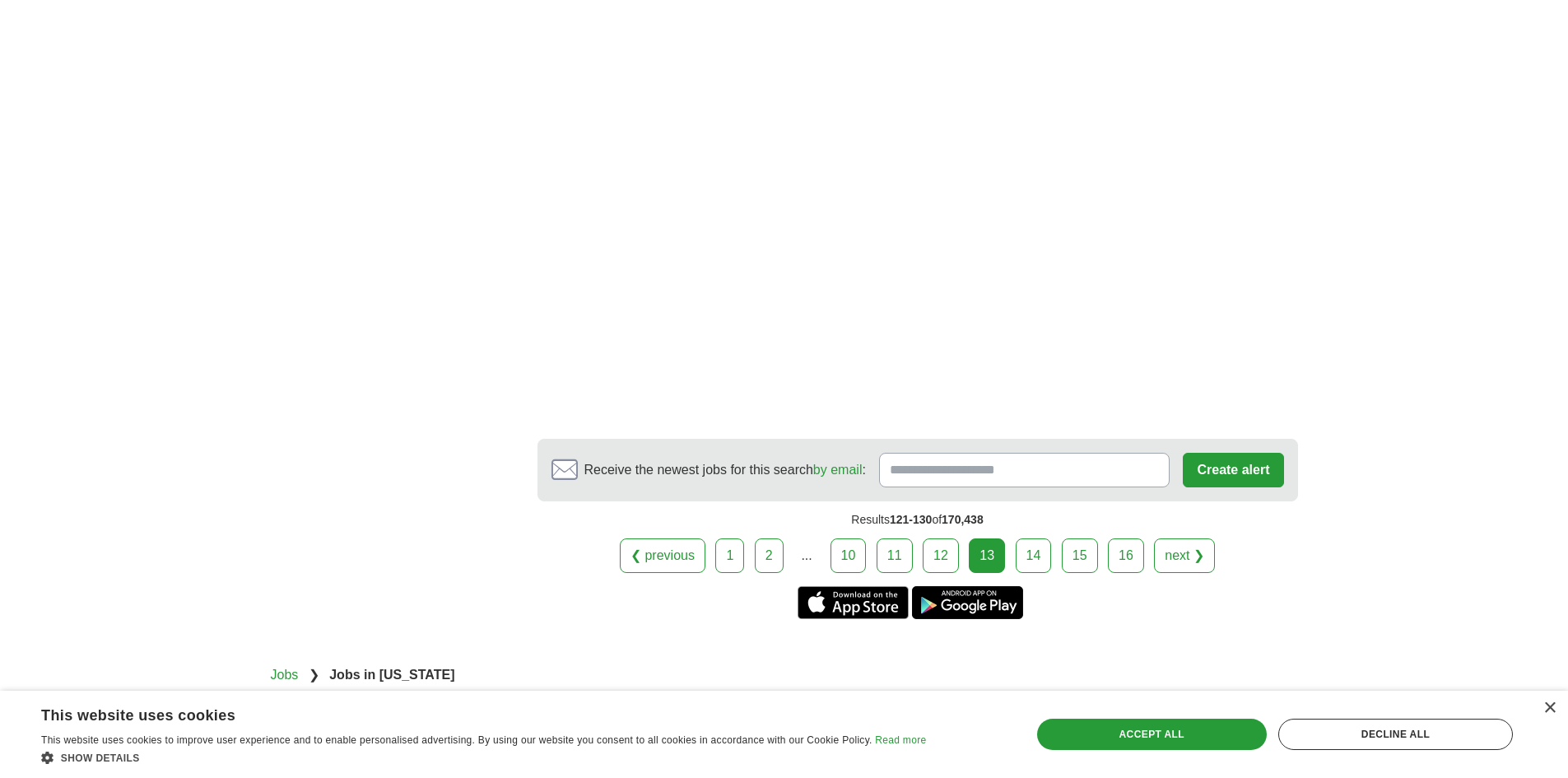
scroll to position [2882, 0]
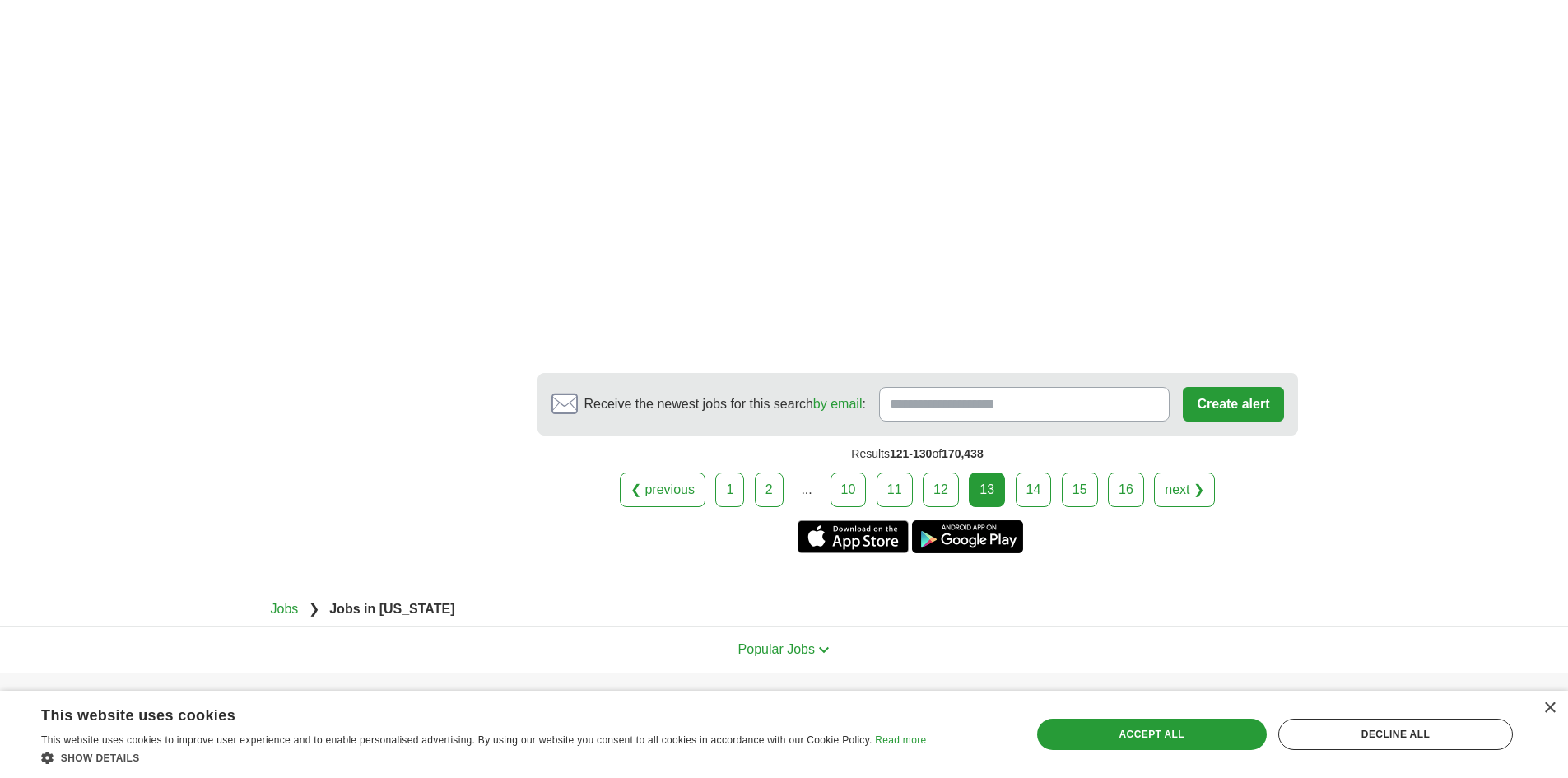
click at [1026, 473] on link "14" at bounding box center [1034, 489] width 36 height 34
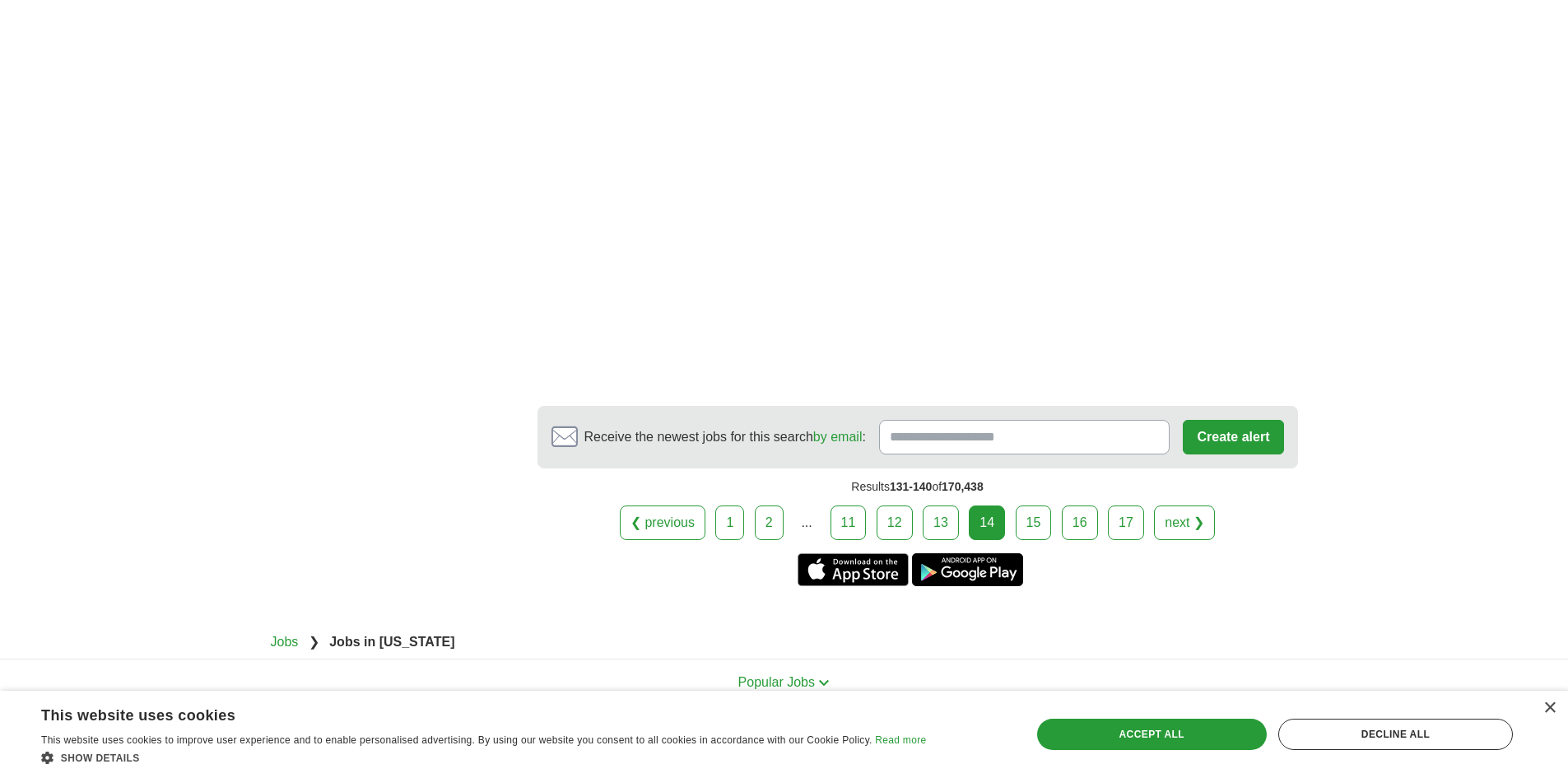
scroll to position [2635, 0]
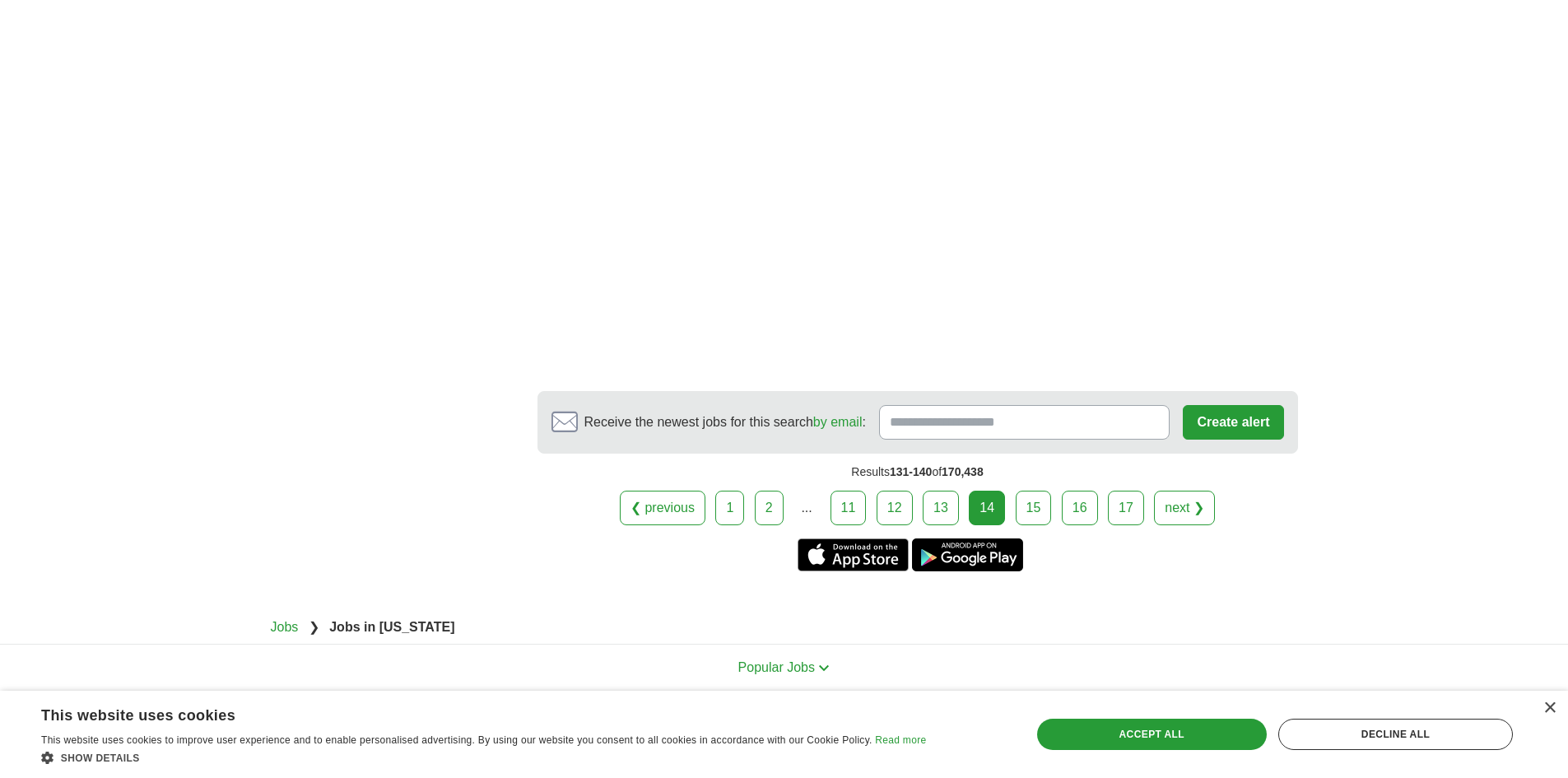
click at [1032, 491] on link "15" at bounding box center [1034, 508] width 36 height 34
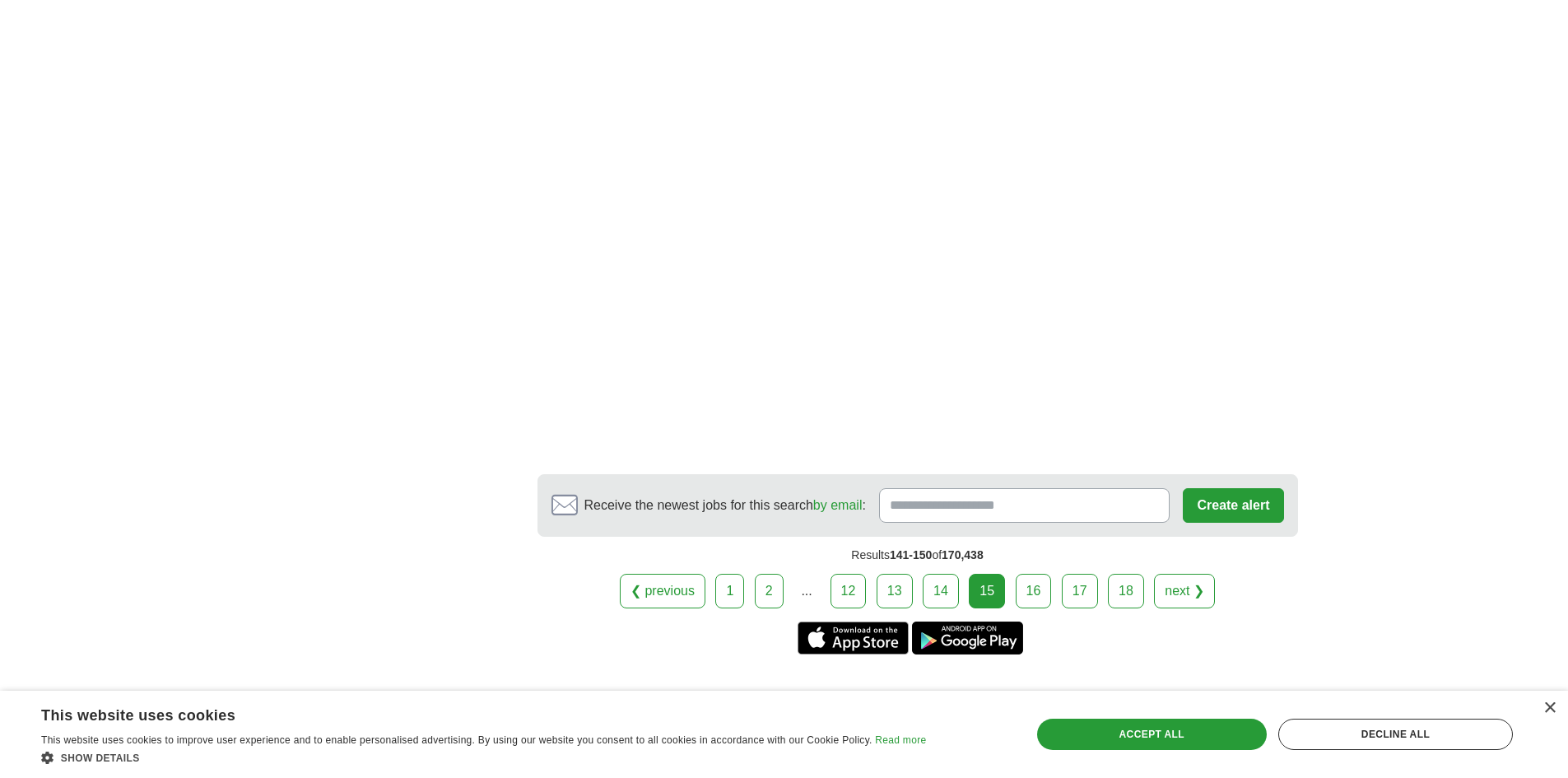
scroll to position [2964, 0]
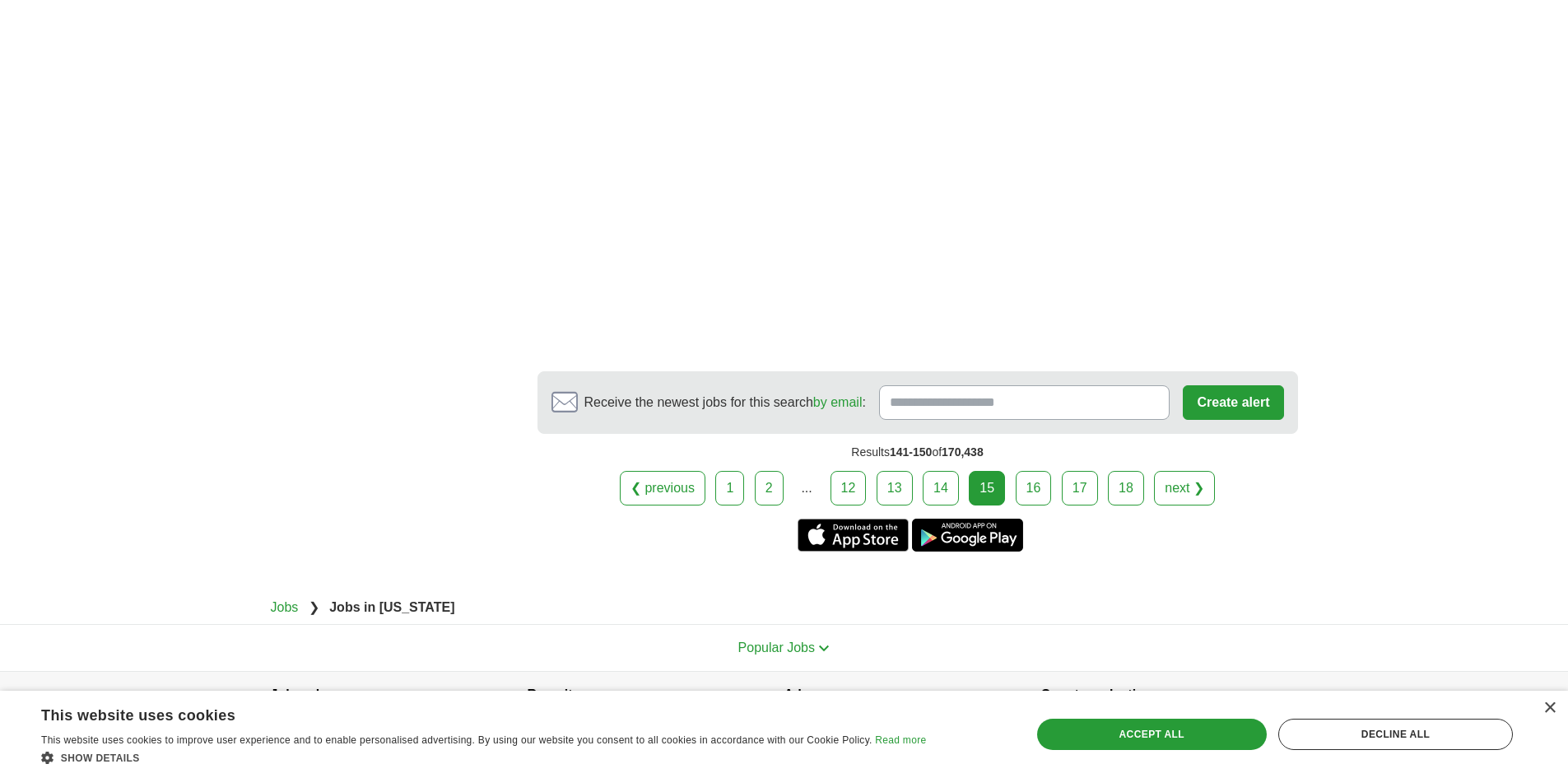
click at [1042, 491] on link "16" at bounding box center [1034, 488] width 36 height 34
